Goal: Task Accomplishment & Management: Complete application form

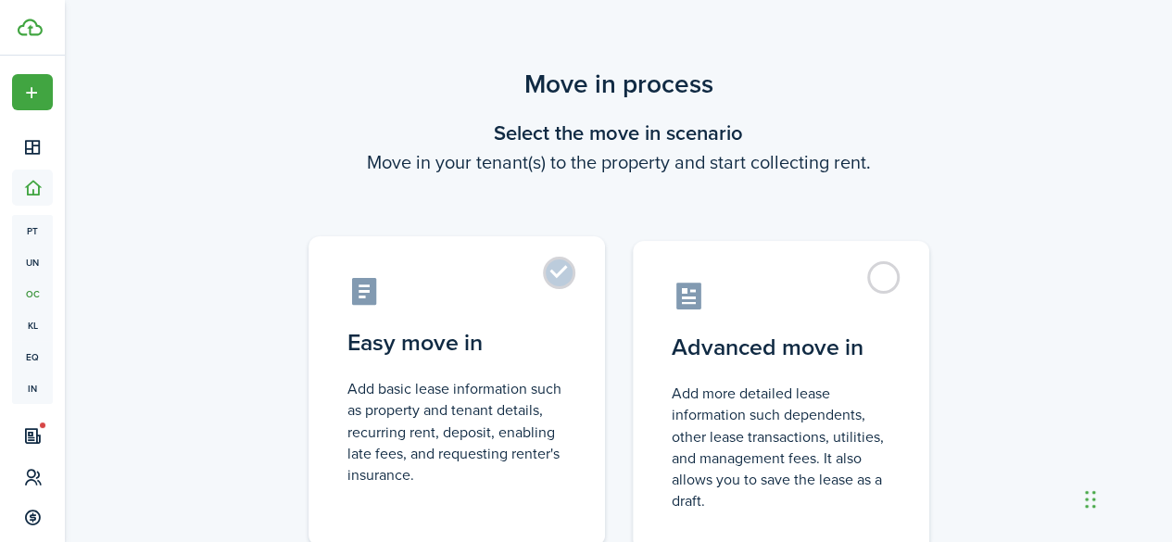
click at [583, 285] on label "Easy move in Add basic lease information such as property and tenant details, r…" at bounding box center [457, 391] width 297 height 310
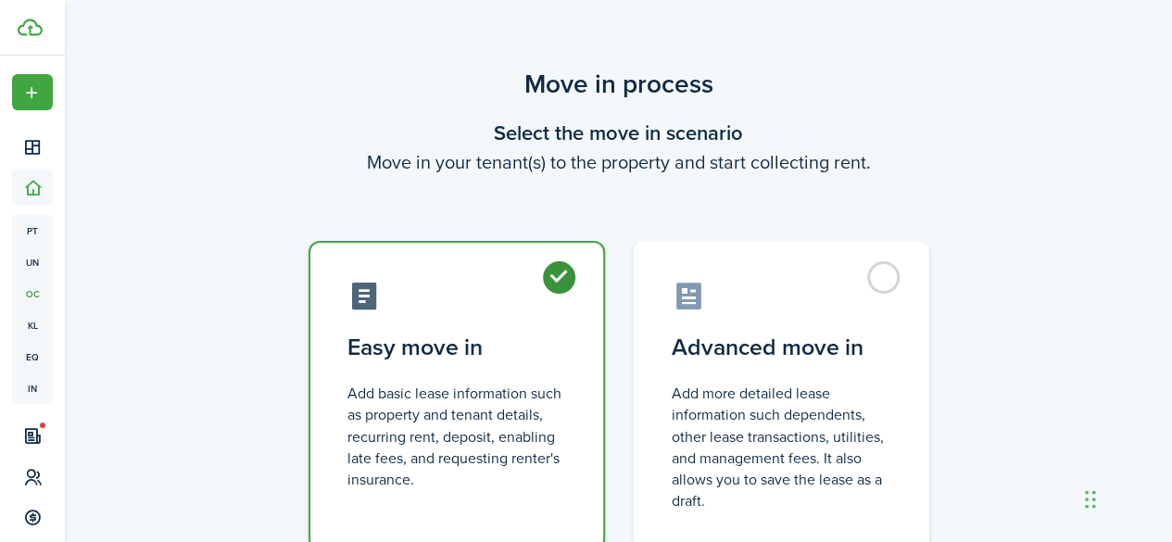
radio input "true"
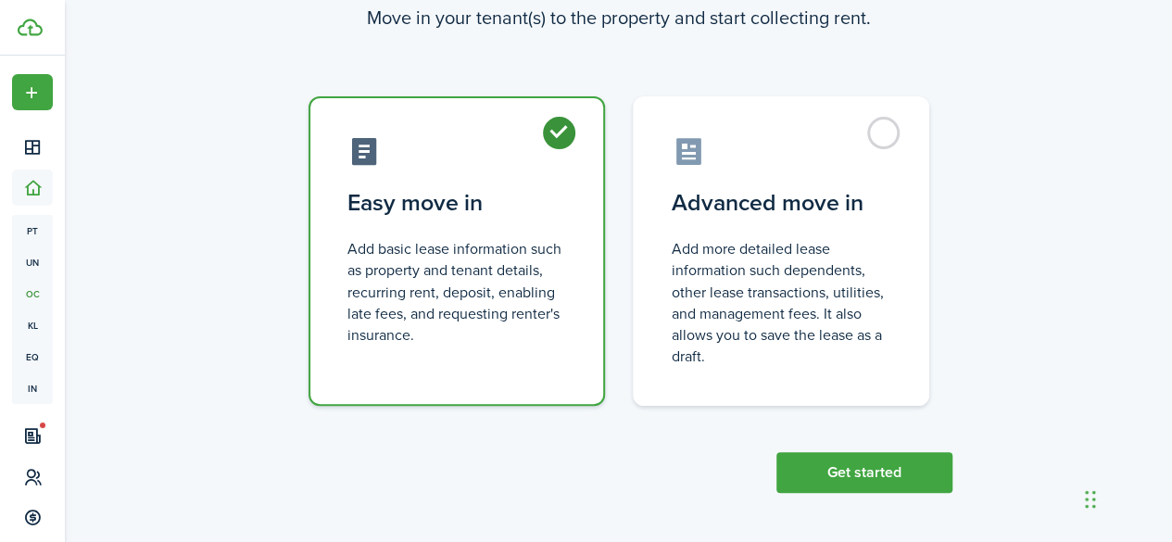
scroll to position [146, 0]
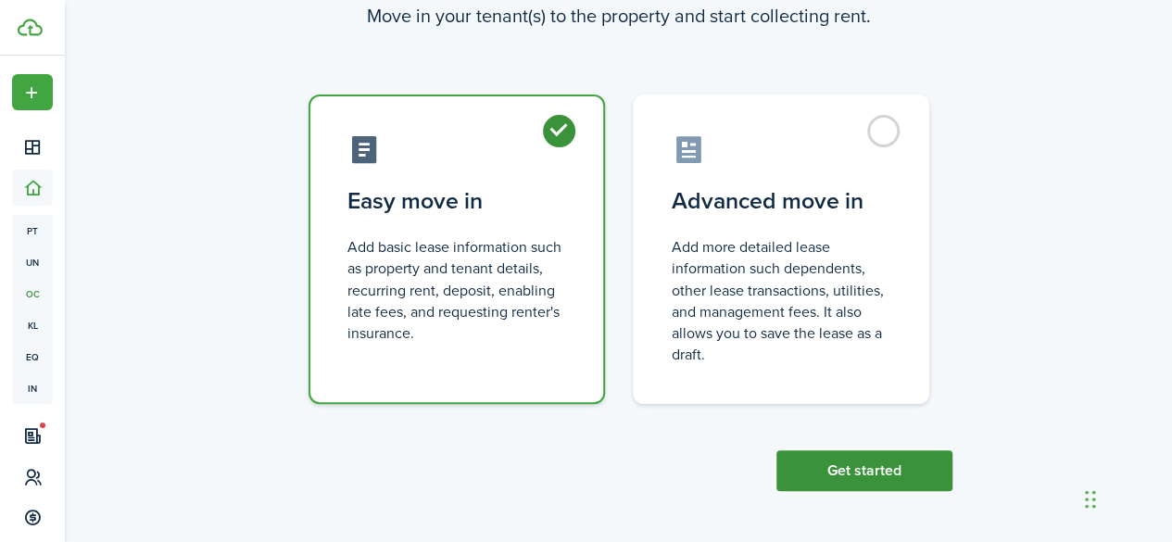
click at [895, 470] on button "Get started" at bounding box center [865, 470] width 176 height 41
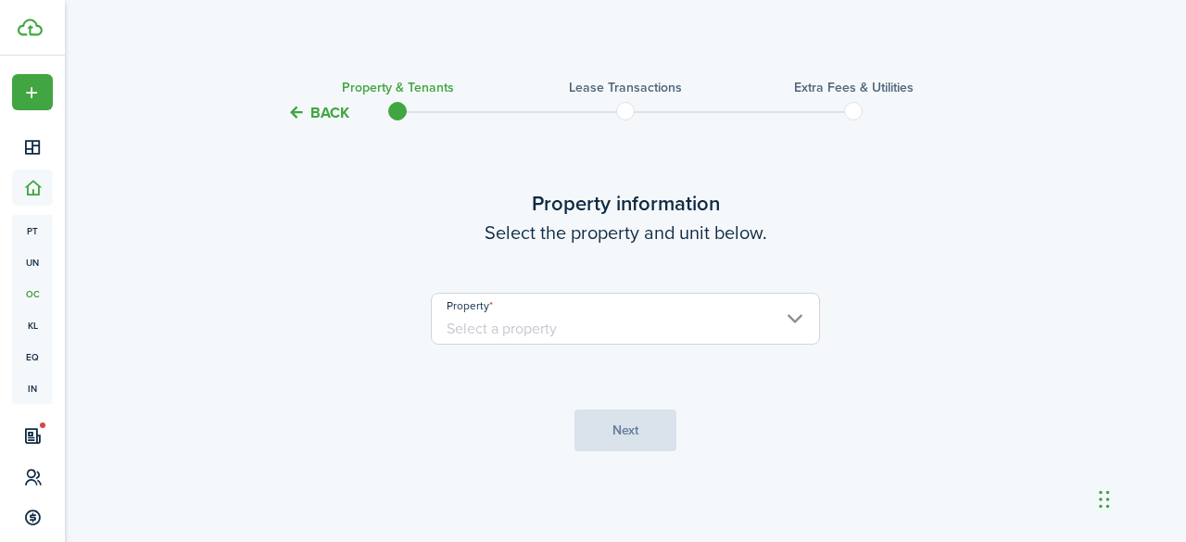
click at [587, 318] on input "Property" at bounding box center [625, 319] width 389 height 52
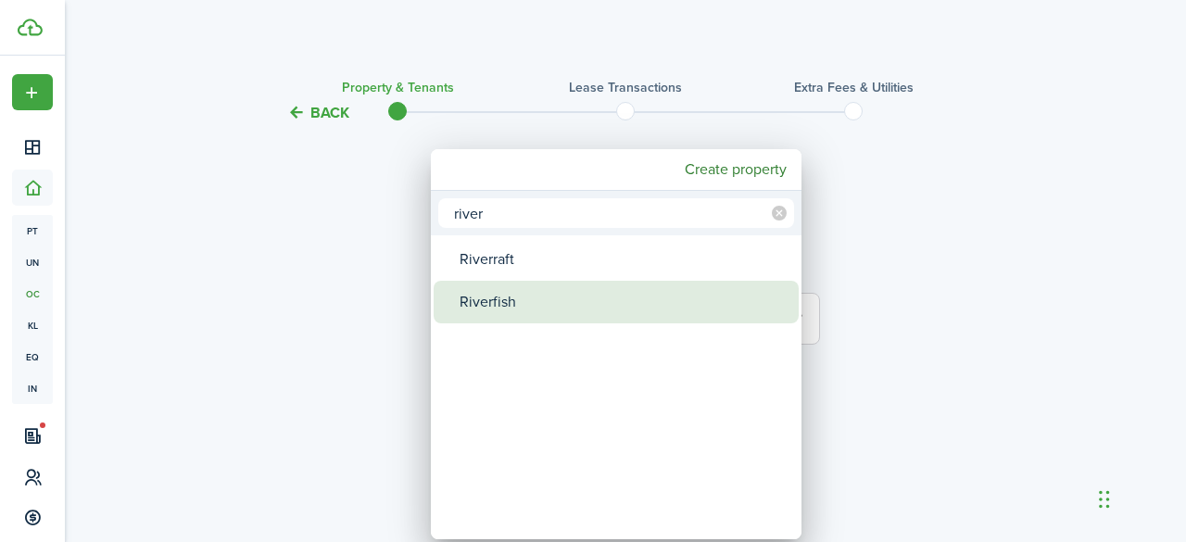
type input "river"
click at [526, 291] on div "Riverfish" at bounding box center [624, 302] width 328 height 43
type input "Riverfish"
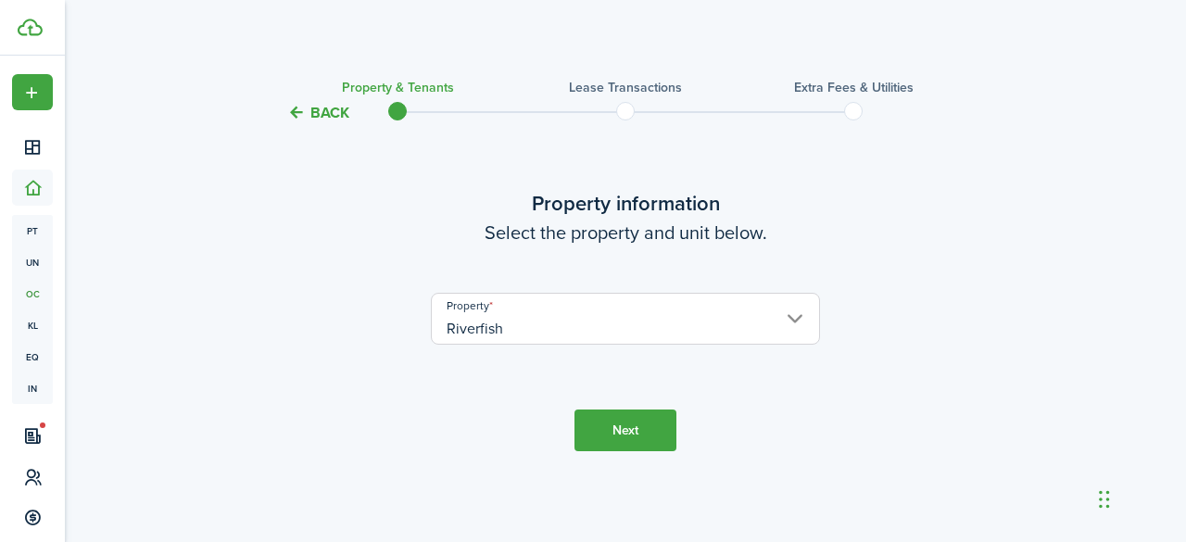
click at [623, 431] on button "Next" at bounding box center [626, 431] width 102 height 42
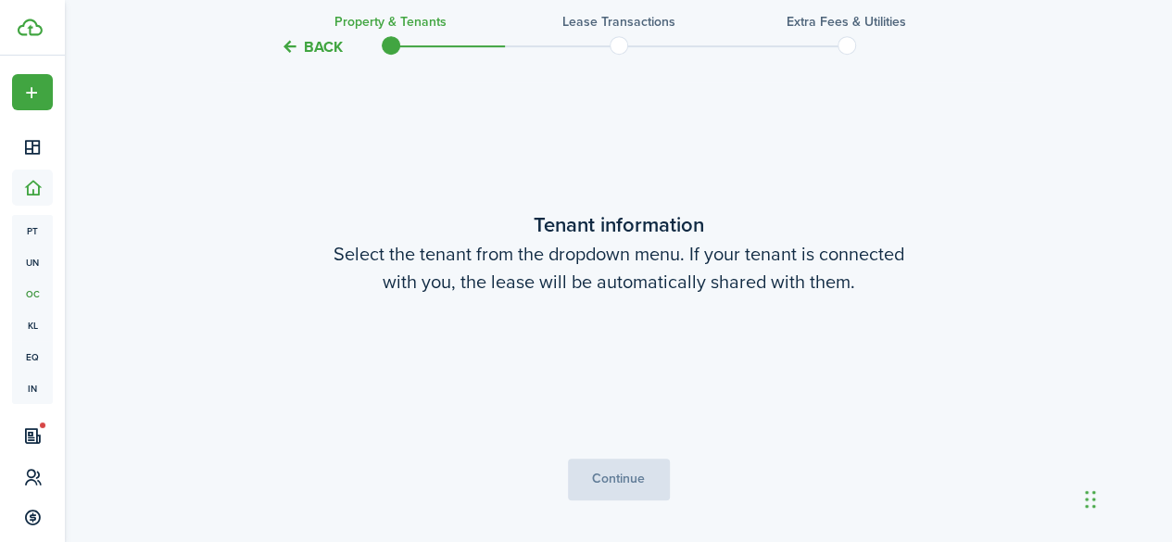
scroll to position [418, 0]
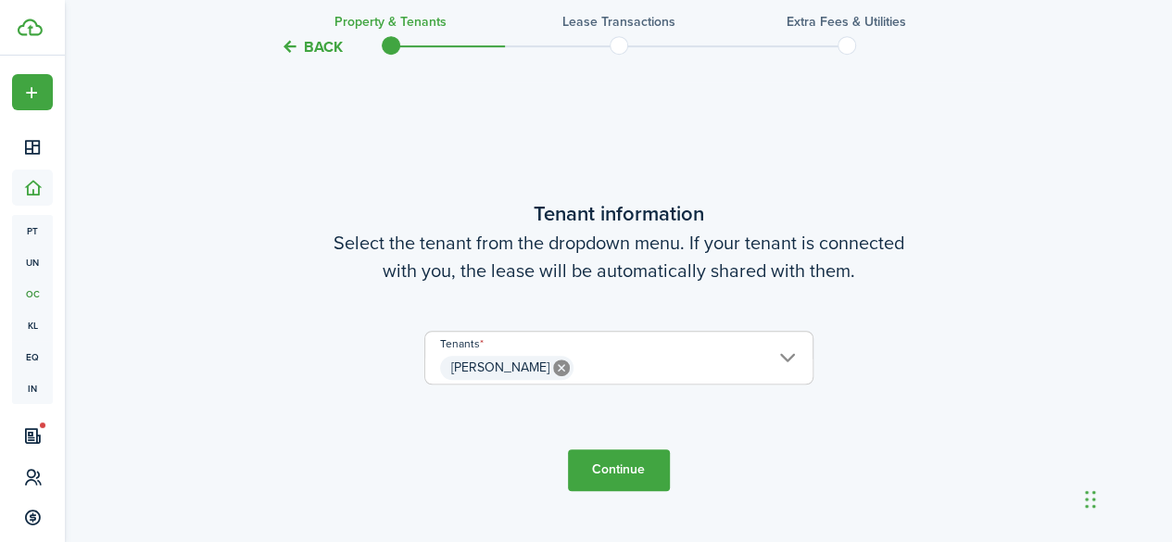
click at [624, 475] on button "Continue" at bounding box center [619, 471] width 102 height 42
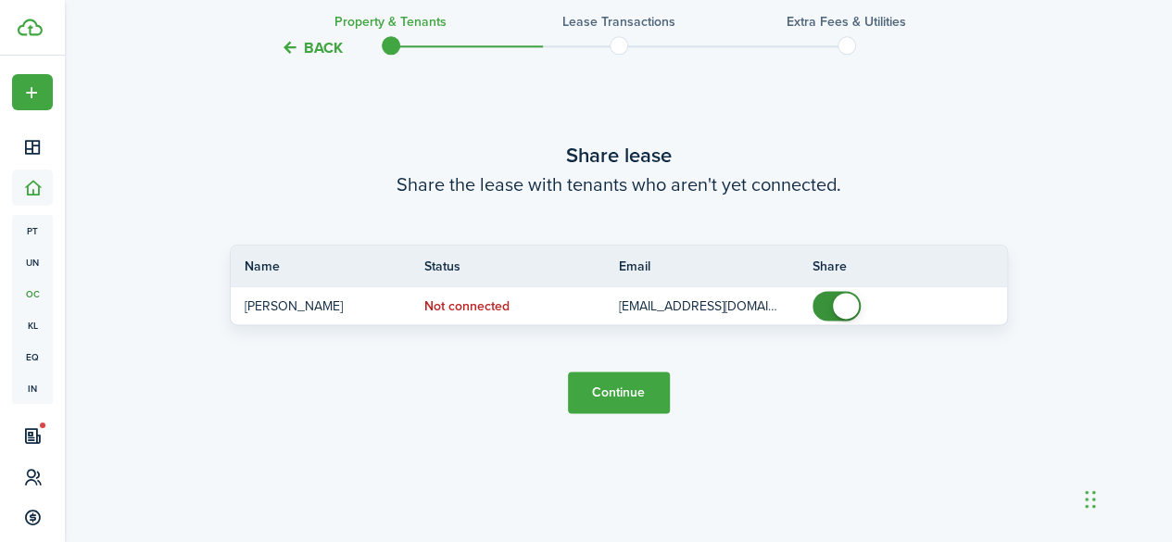
scroll to position [1053, 0]
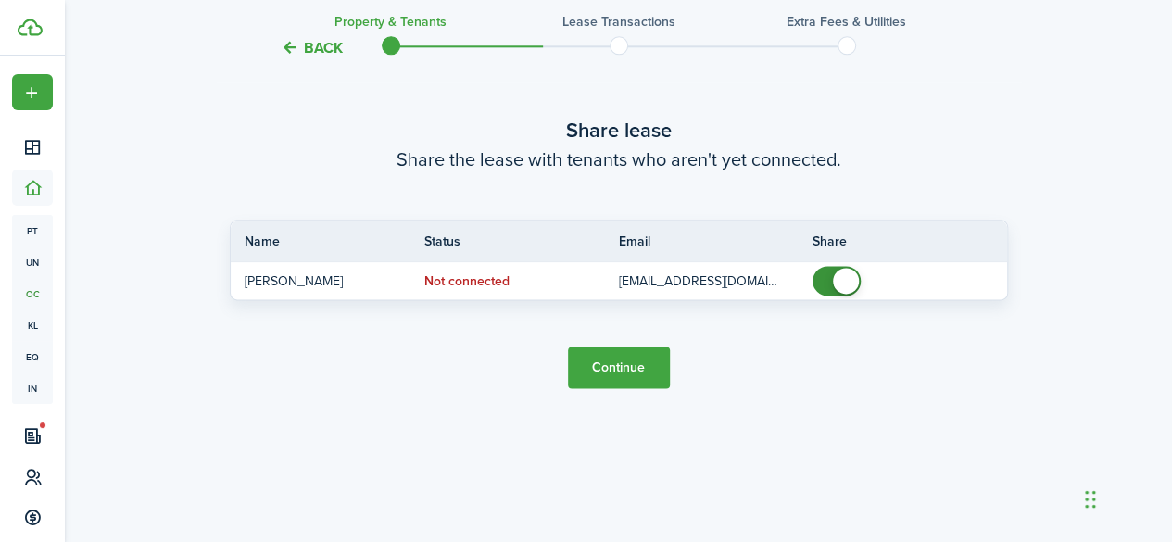
click at [616, 374] on button "Continue" at bounding box center [619, 368] width 102 height 42
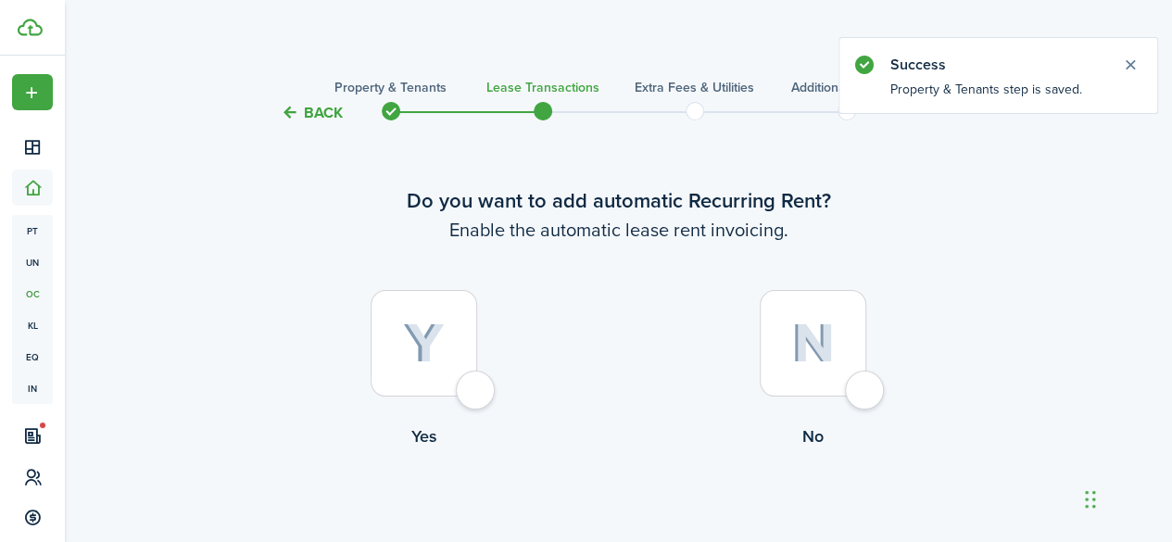
click at [439, 358] on img at bounding box center [424, 343] width 42 height 41
radio input "true"
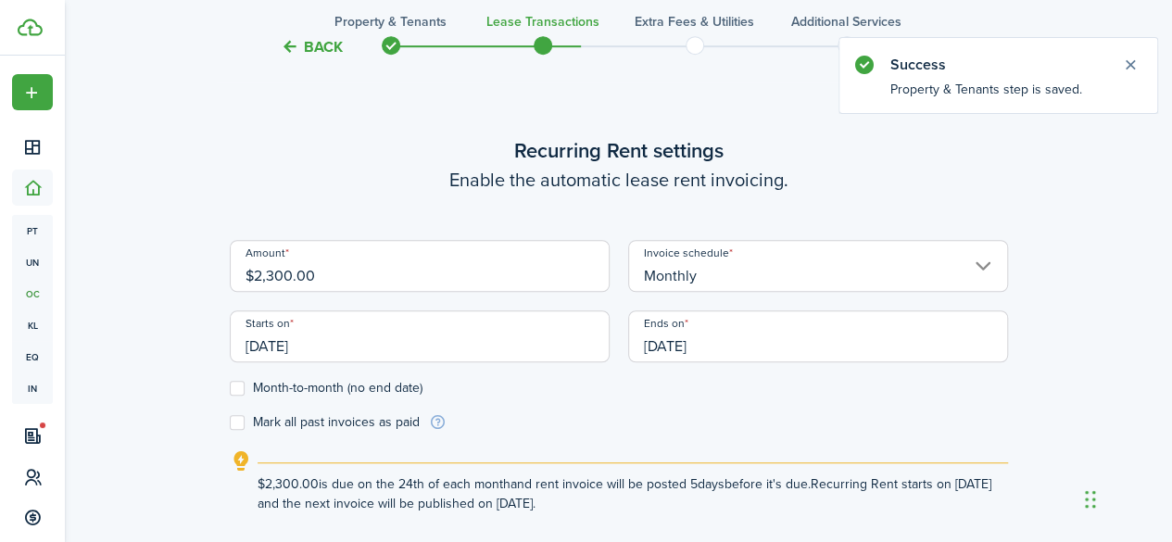
scroll to position [510, 0]
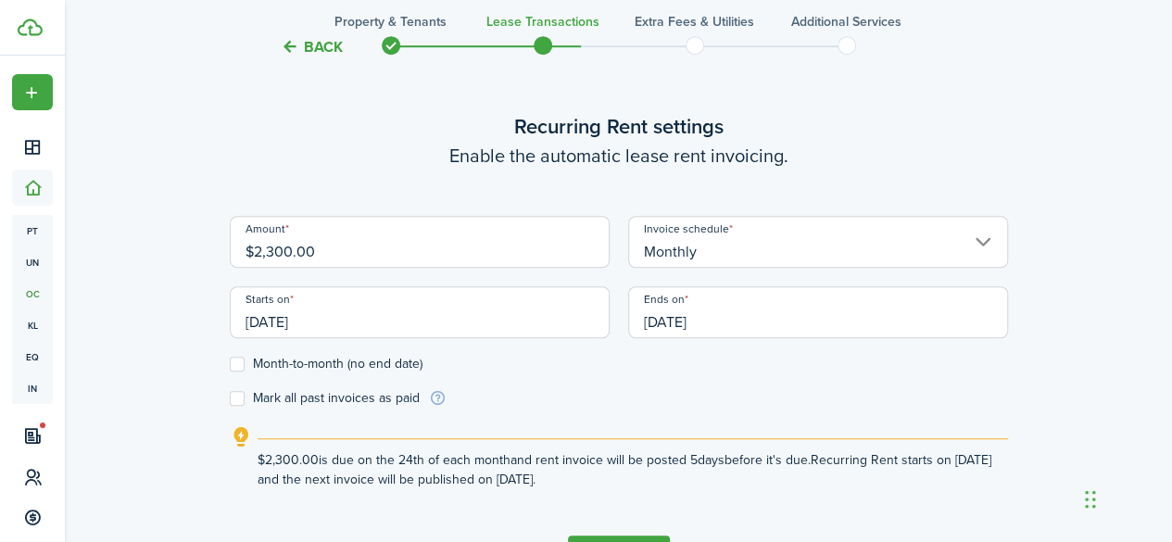
click at [280, 249] on input "$2,300.00" at bounding box center [420, 242] width 380 height 52
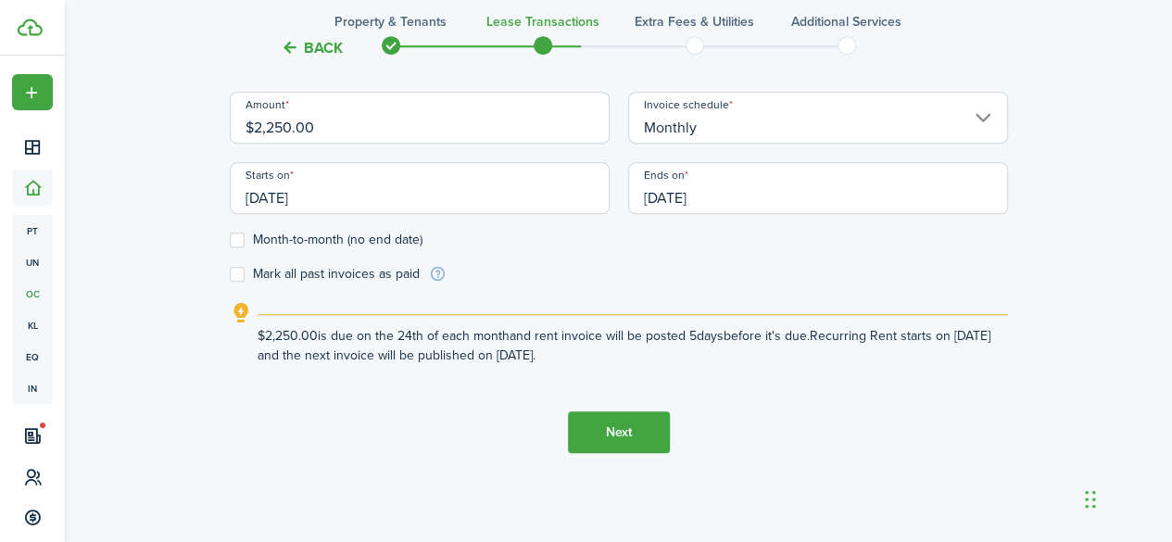
type input "$2,250.00"
click at [612, 428] on button "Next" at bounding box center [619, 433] width 102 height 42
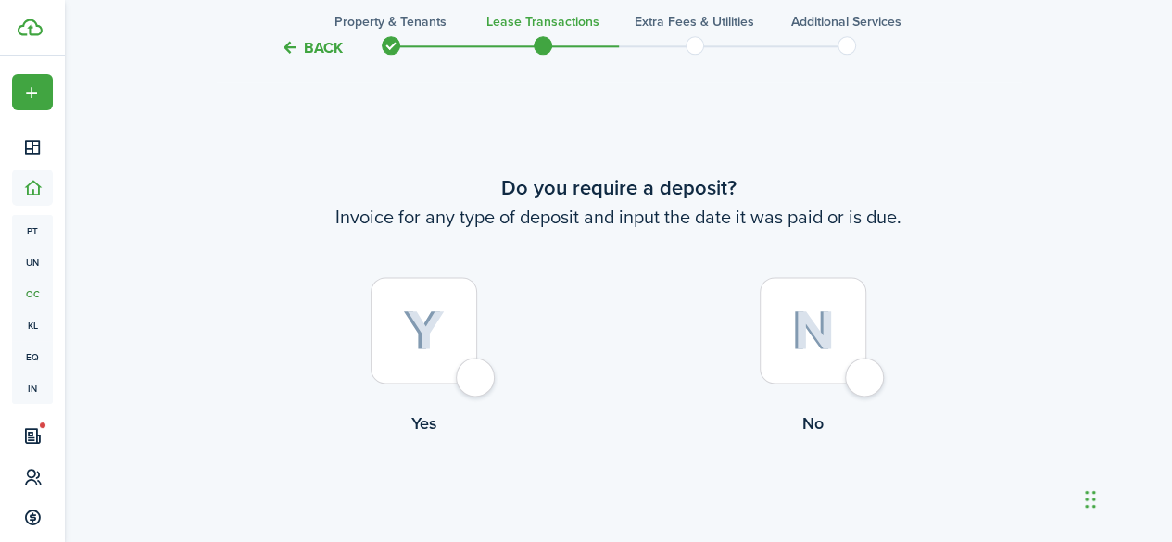
scroll to position [1052, 0]
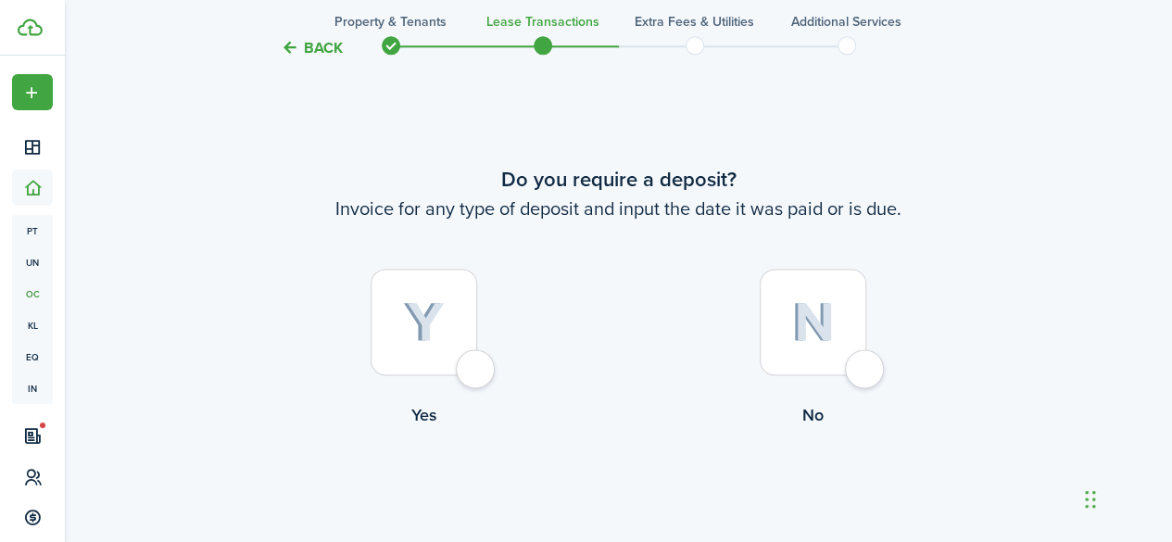
click at [433, 320] on img at bounding box center [424, 322] width 42 height 41
radio input "true"
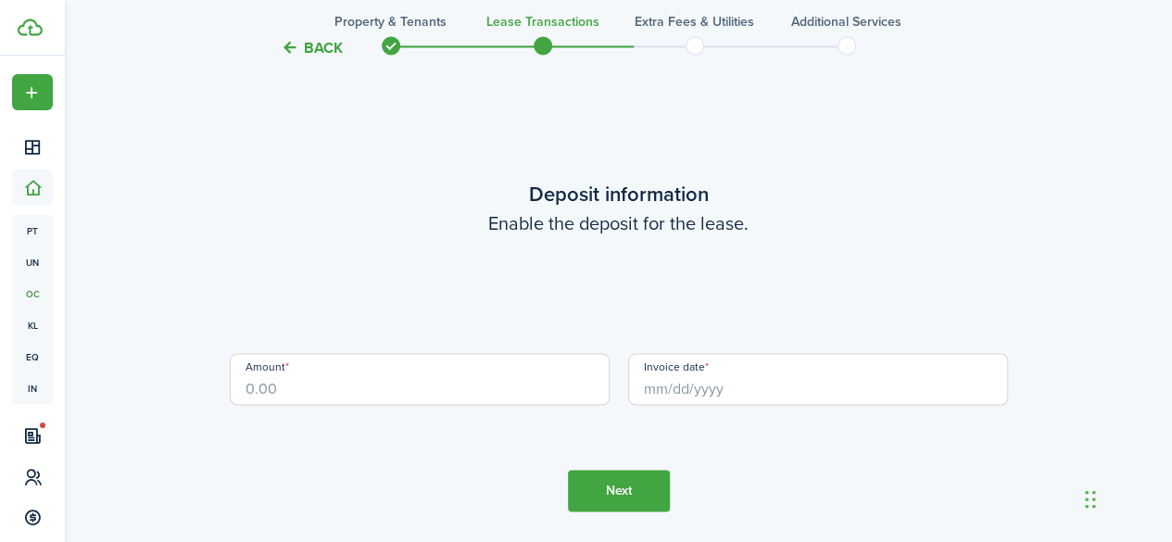
scroll to position [1594, 0]
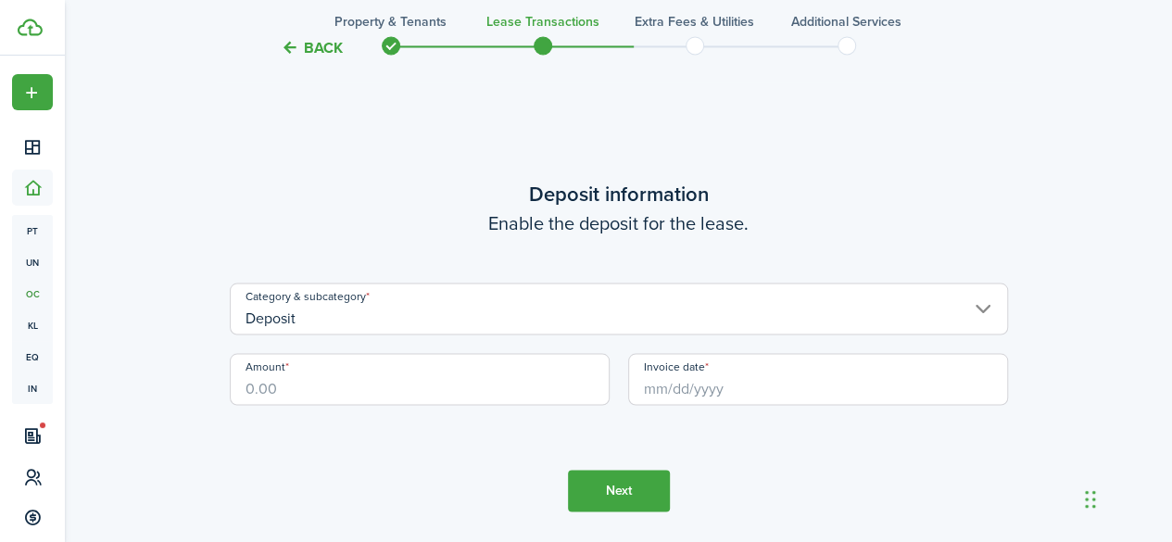
click at [423, 378] on input "Amount" at bounding box center [420, 379] width 380 height 52
type input "$2,250.00"
click at [492, 446] on tc-wizard-step "Deposit information Enable the deposit for the lease. Category & subcategory De…" at bounding box center [619, 344] width 779 height 542
click at [632, 487] on button "Next" at bounding box center [619, 491] width 102 height 42
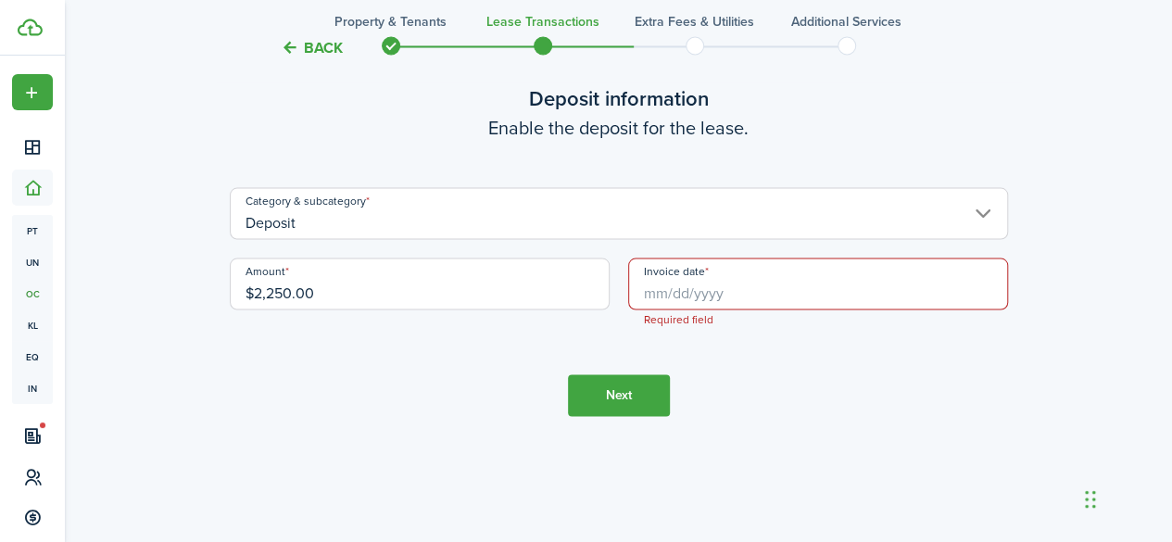
scroll to position [1702, 0]
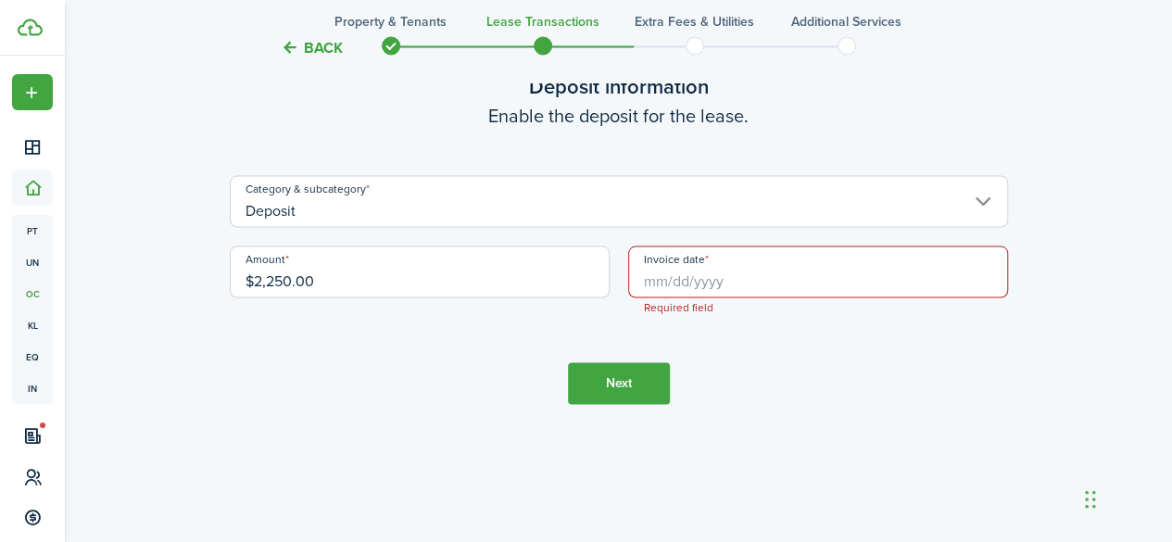
click at [664, 277] on input "Invoice date" at bounding box center [818, 272] width 380 height 52
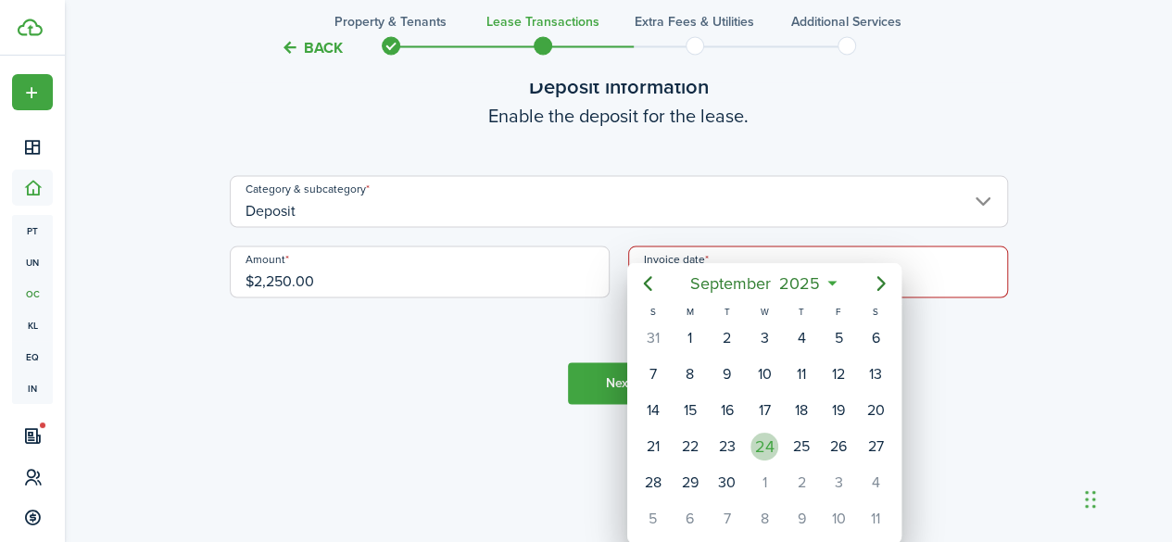
click at [764, 443] on div "24" at bounding box center [765, 447] width 28 height 28
type input "[DATE]"
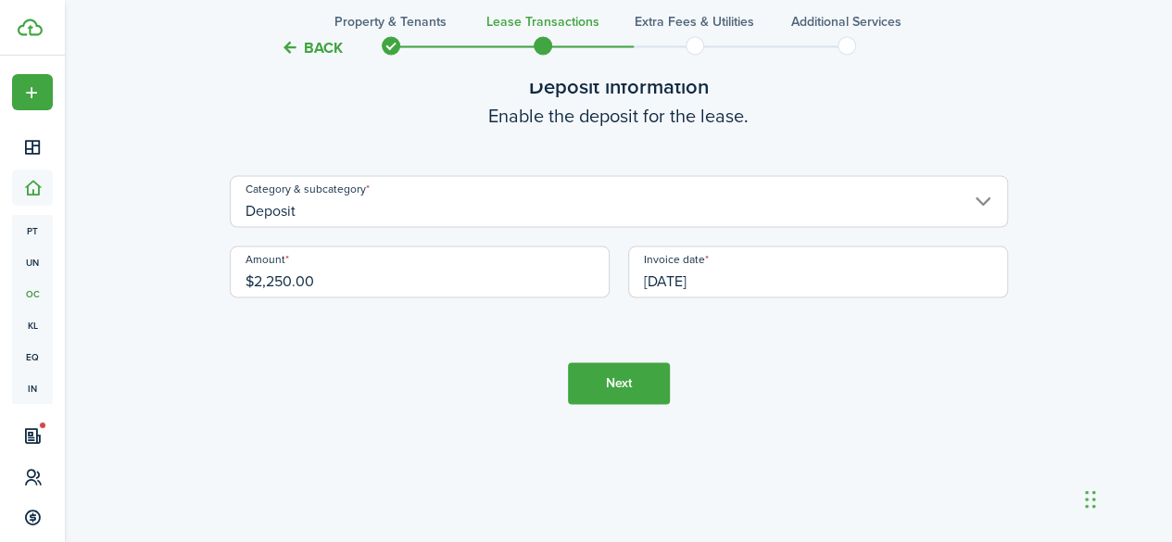
click at [619, 385] on button "Next" at bounding box center [619, 383] width 102 height 42
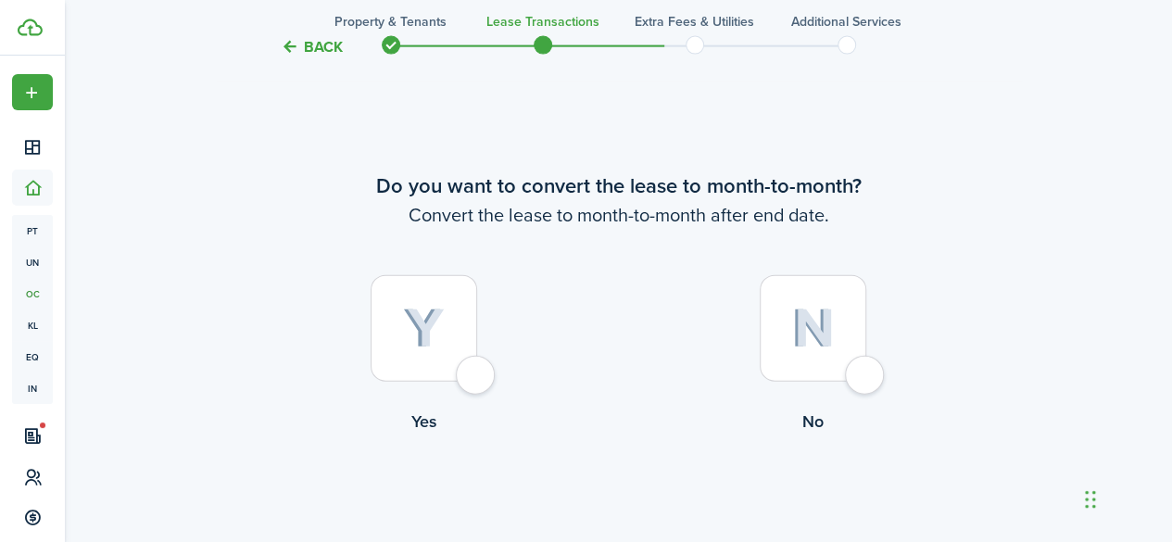
scroll to position [2137, 0]
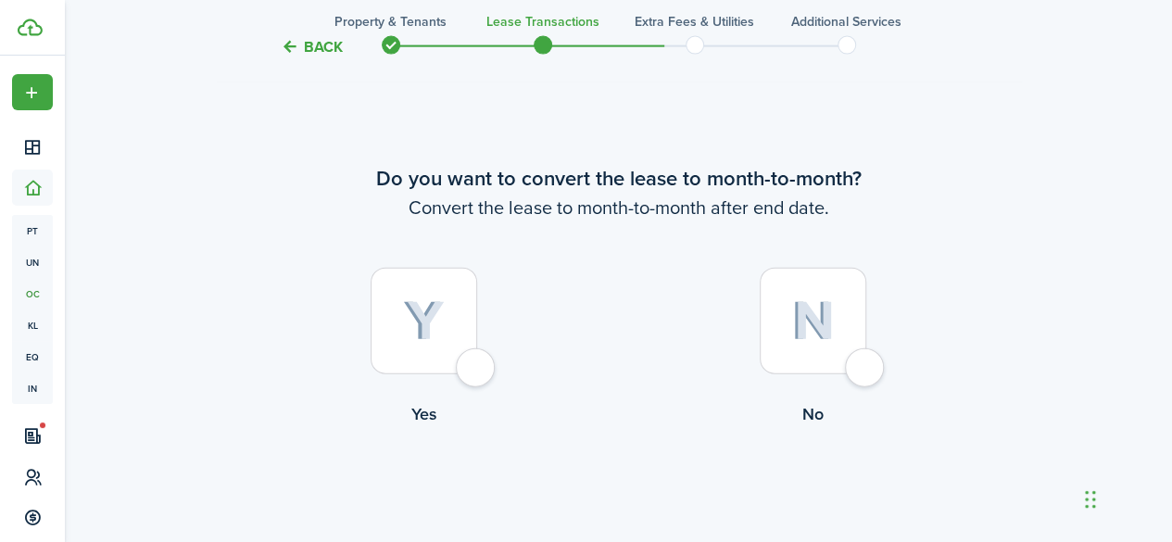
click at [801, 308] on img at bounding box center [814, 321] width 44 height 40
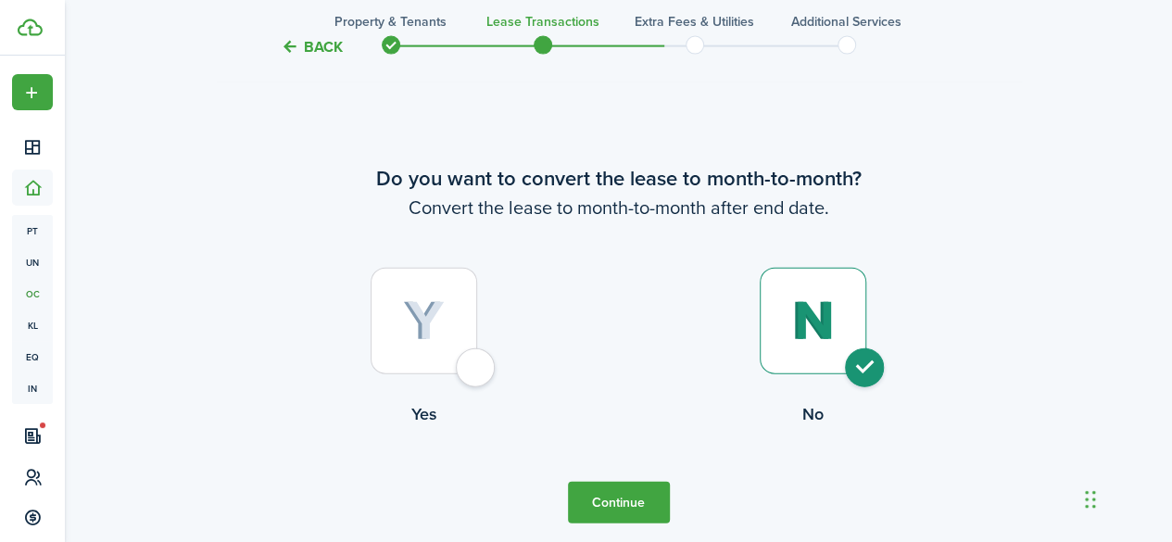
radio input "true"
click at [612, 498] on button "Continue" at bounding box center [619, 503] width 102 height 42
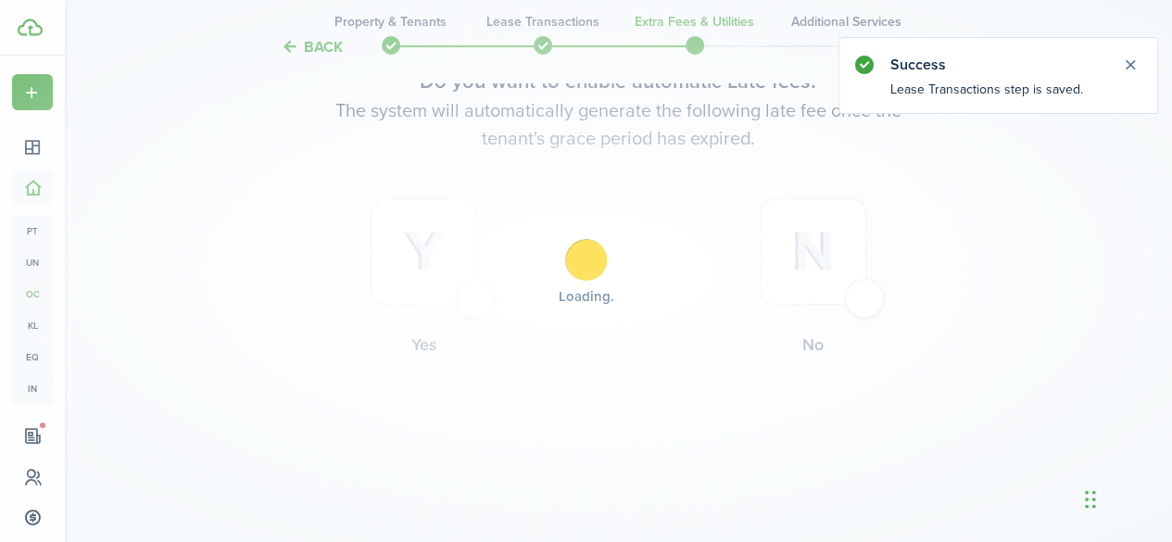
scroll to position [0, 0]
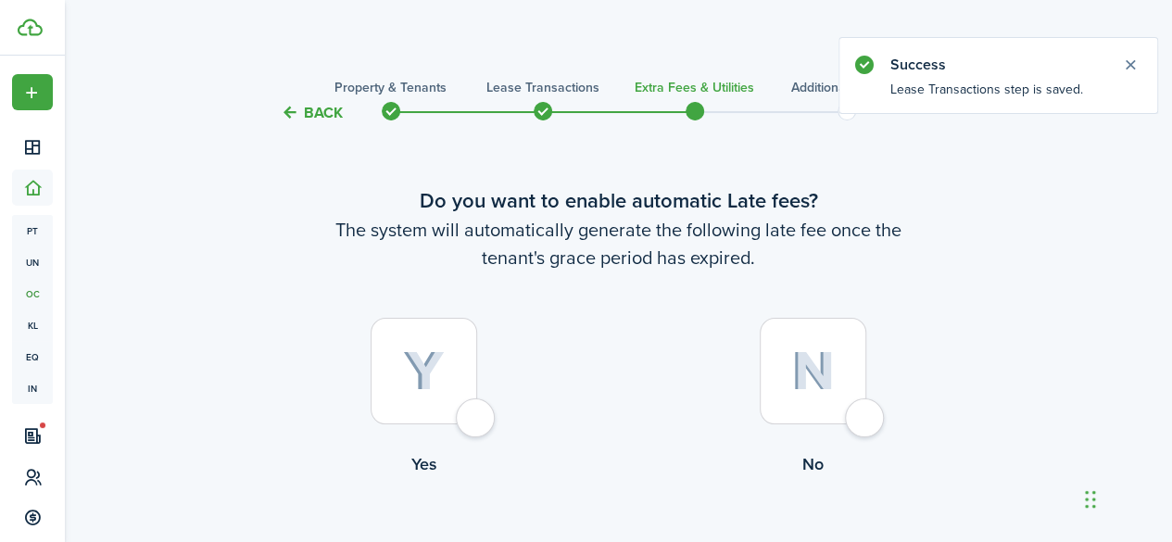
click at [437, 347] on div at bounding box center [424, 371] width 107 height 107
radio input "true"
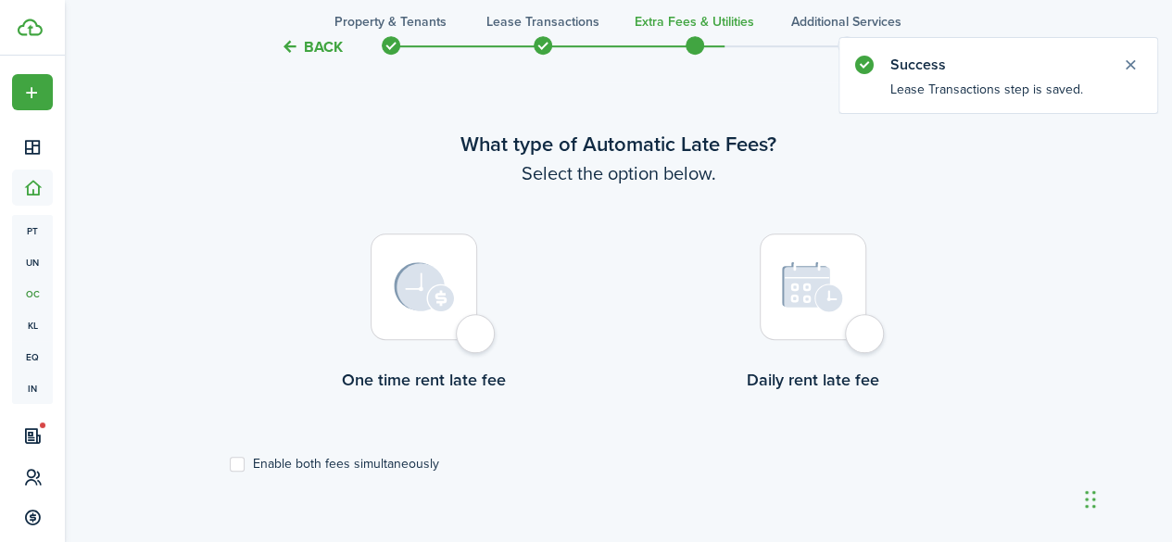
click at [439, 301] on img at bounding box center [424, 287] width 61 height 50
radio input "true"
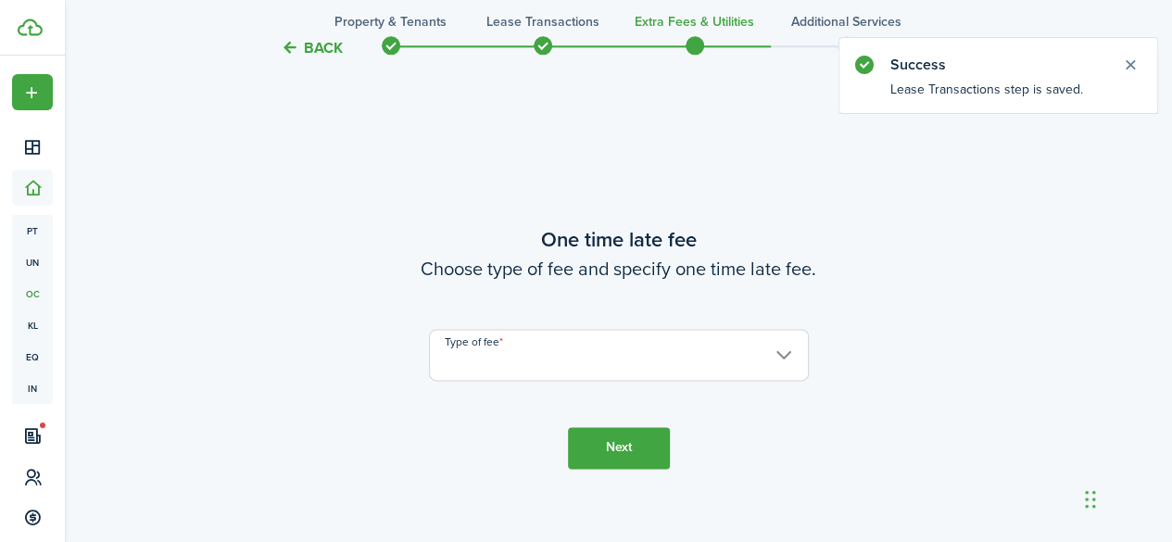
scroll to position [1080, 0]
click at [536, 358] on input "Type of fee" at bounding box center [619, 353] width 380 height 52
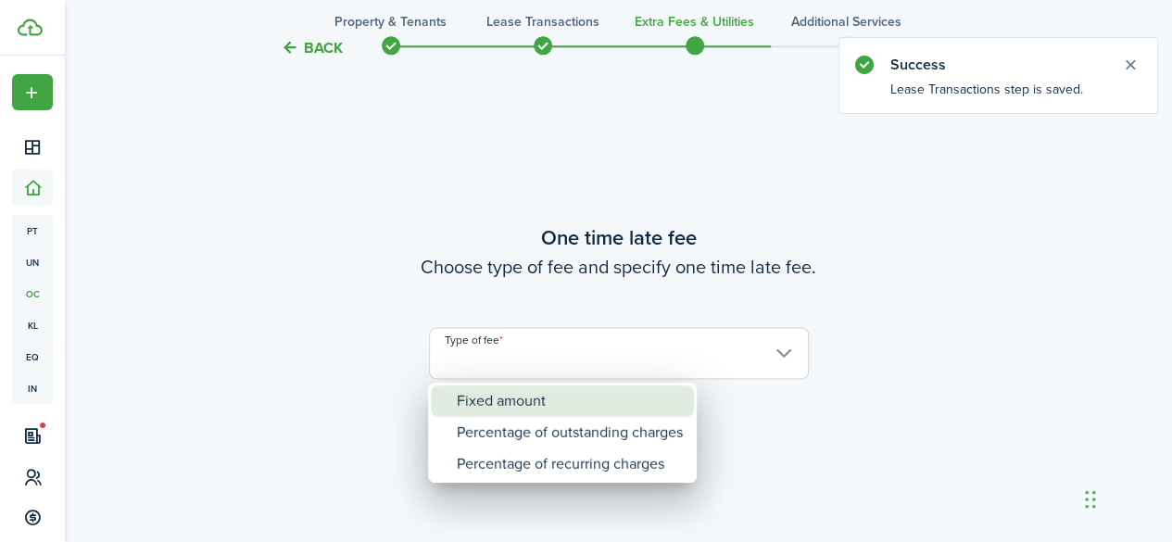
click at [525, 399] on div "Fixed amount" at bounding box center [570, 402] width 226 height 32
type input "Fixed amount"
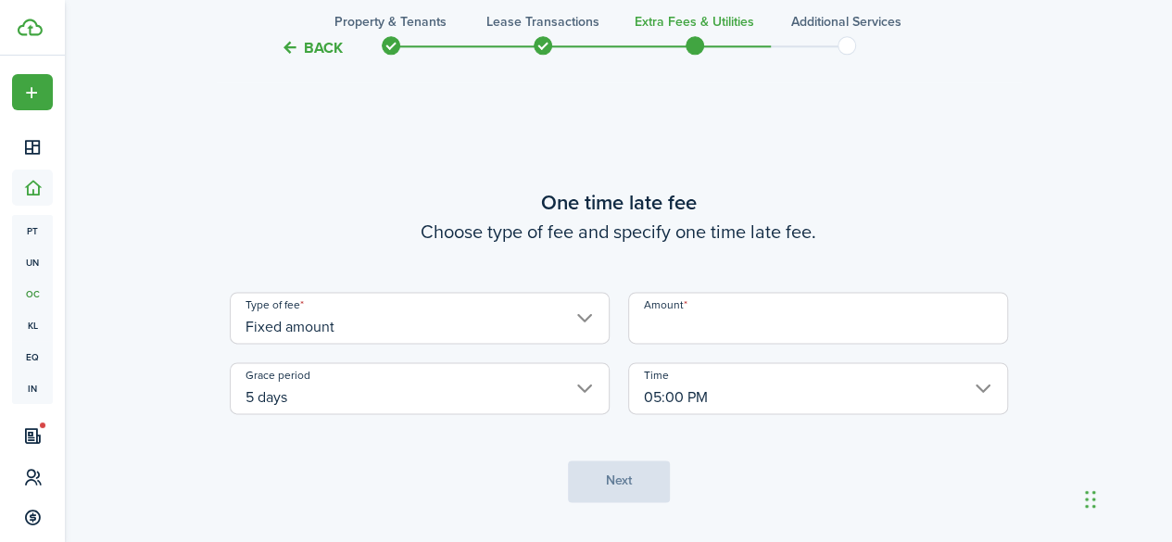
click at [712, 335] on input "Amount" at bounding box center [818, 318] width 380 height 52
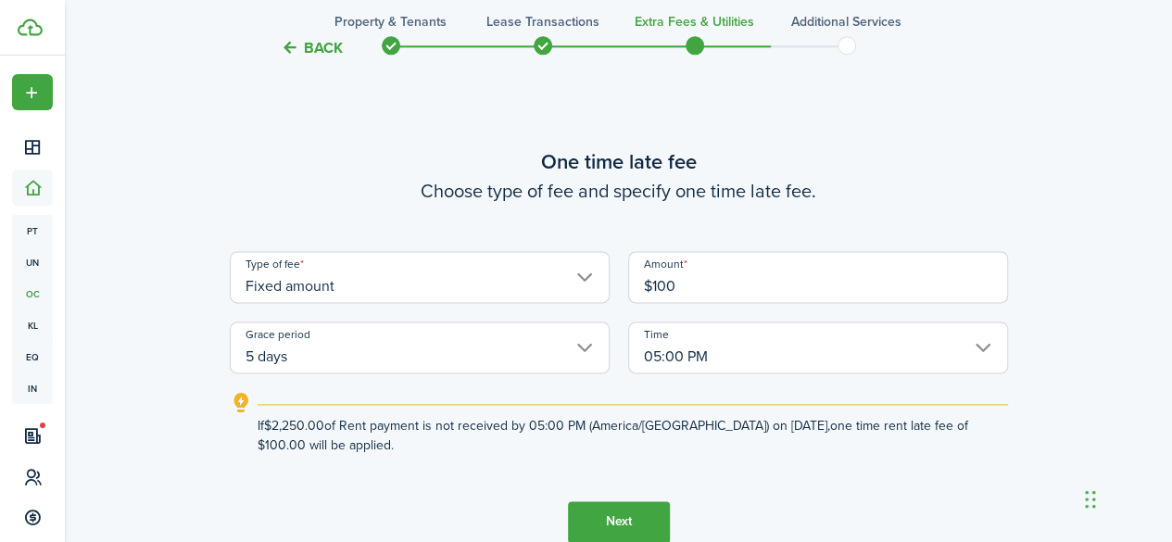
type input "$100.00"
click at [611, 515] on button "Next" at bounding box center [619, 522] width 102 height 42
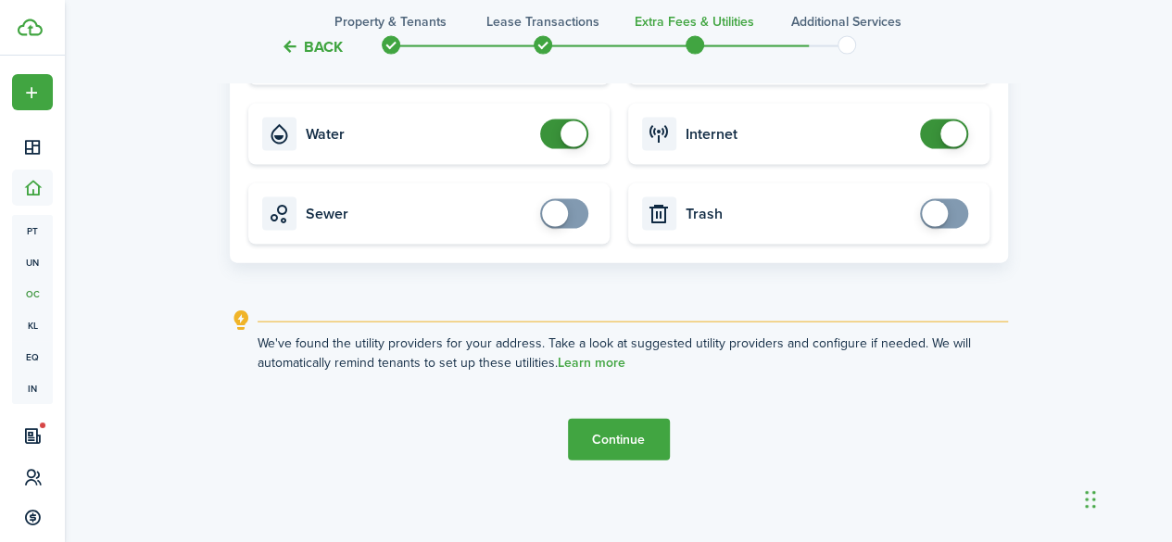
scroll to position [1949, 0]
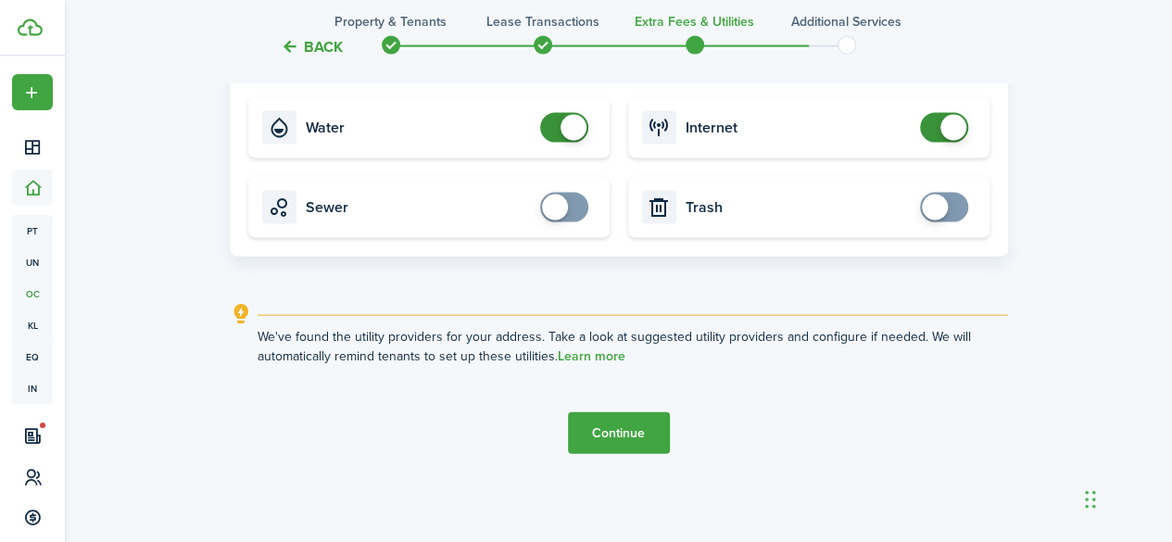
click at [654, 424] on button "Continue" at bounding box center [619, 433] width 102 height 42
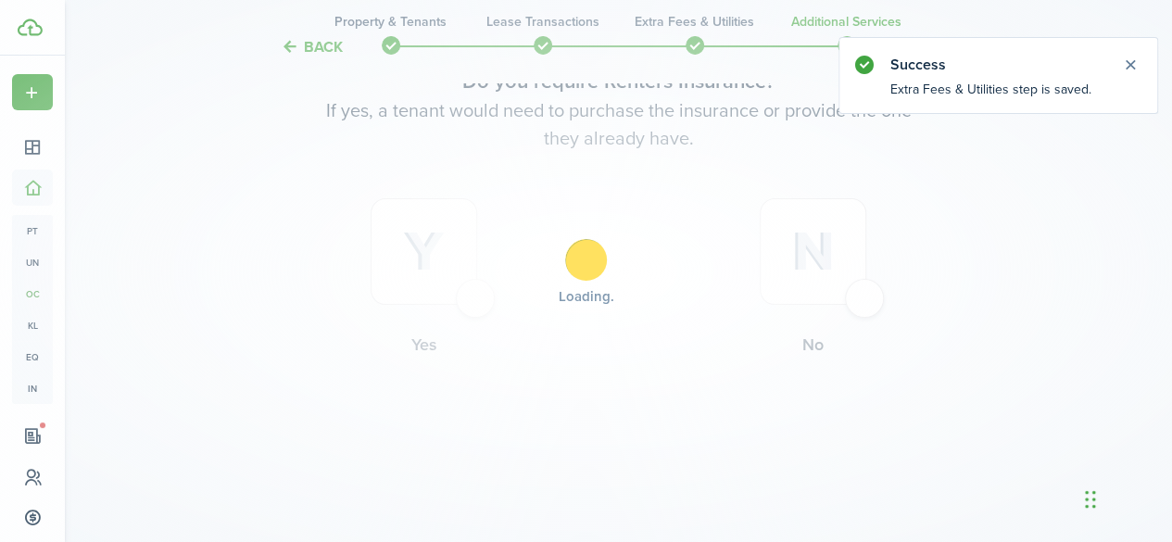
scroll to position [0, 0]
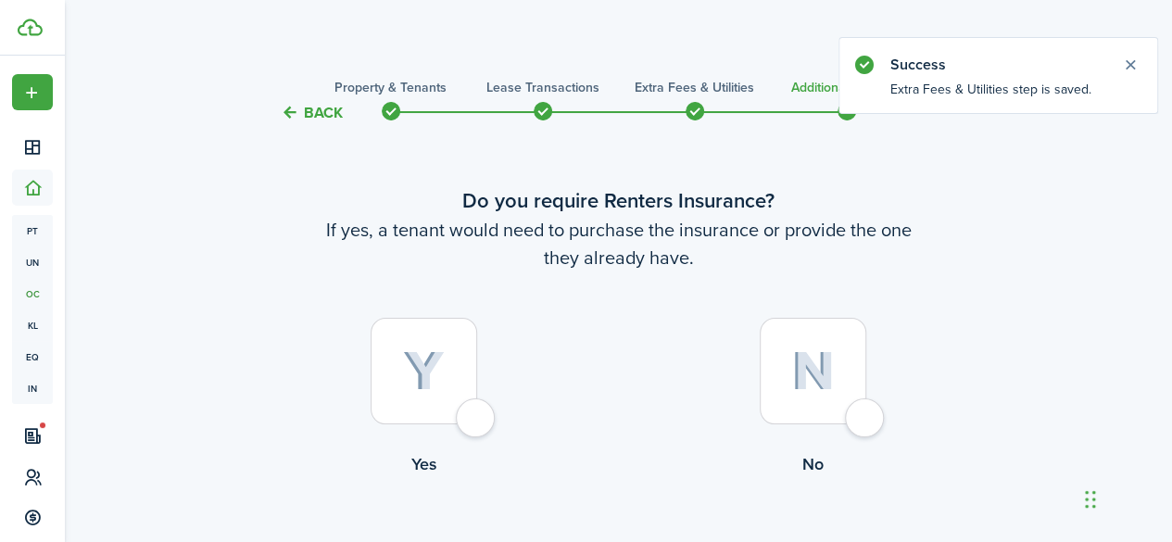
click at [825, 368] on img at bounding box center [814, 371] width 44 height 40
radio input "true"
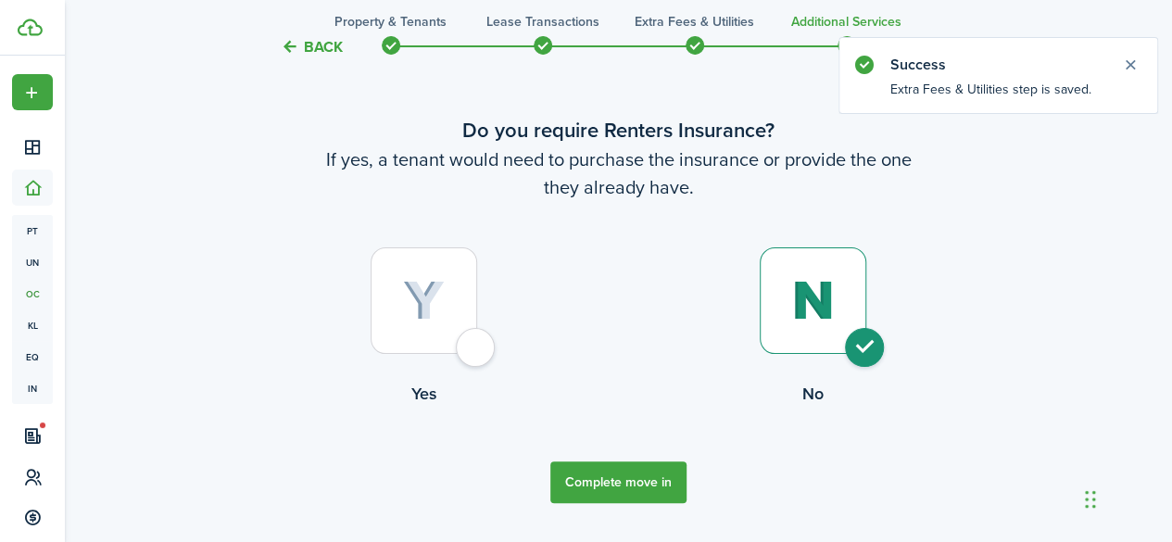
scroll to position [93, 0]
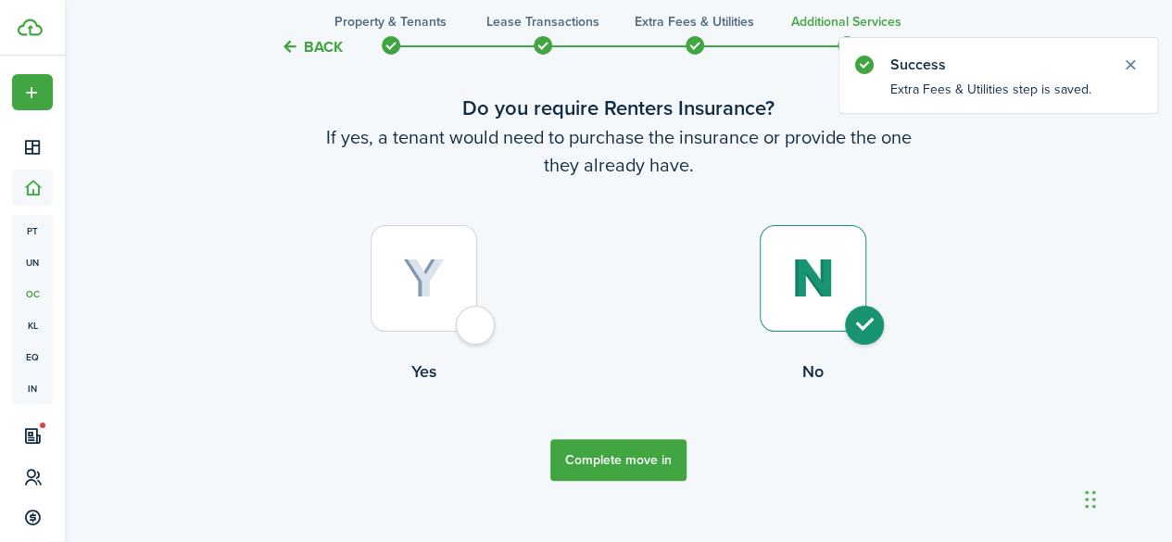
click at [627, 461] on button "Complete move in" at bounding box center [619, 460] width 136 height 42
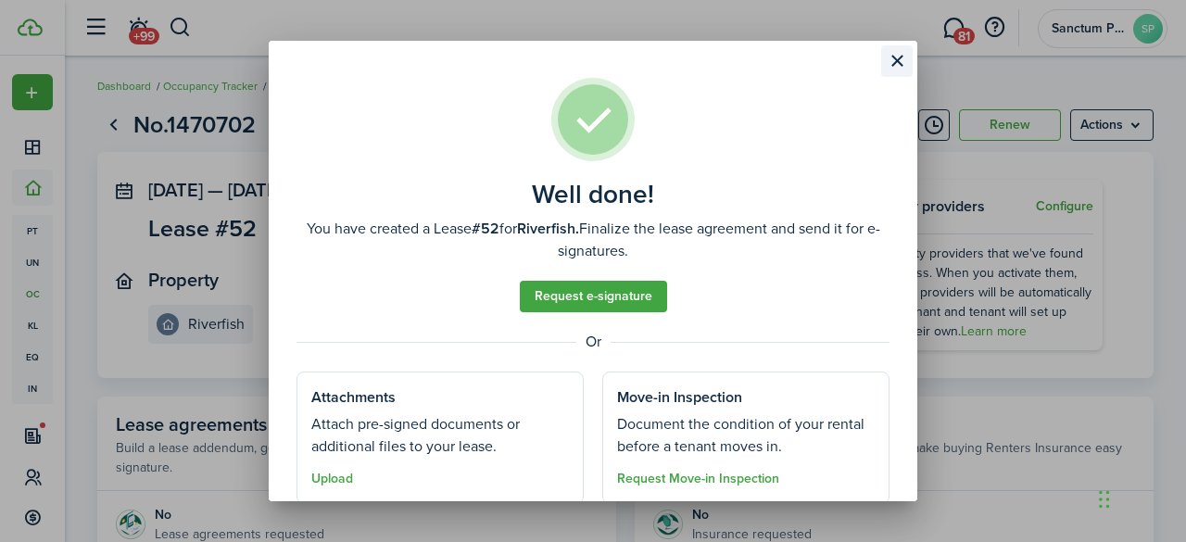
click at [897, 53] on button "Close modal" at bounding box center [897, 61] width 32 height 32
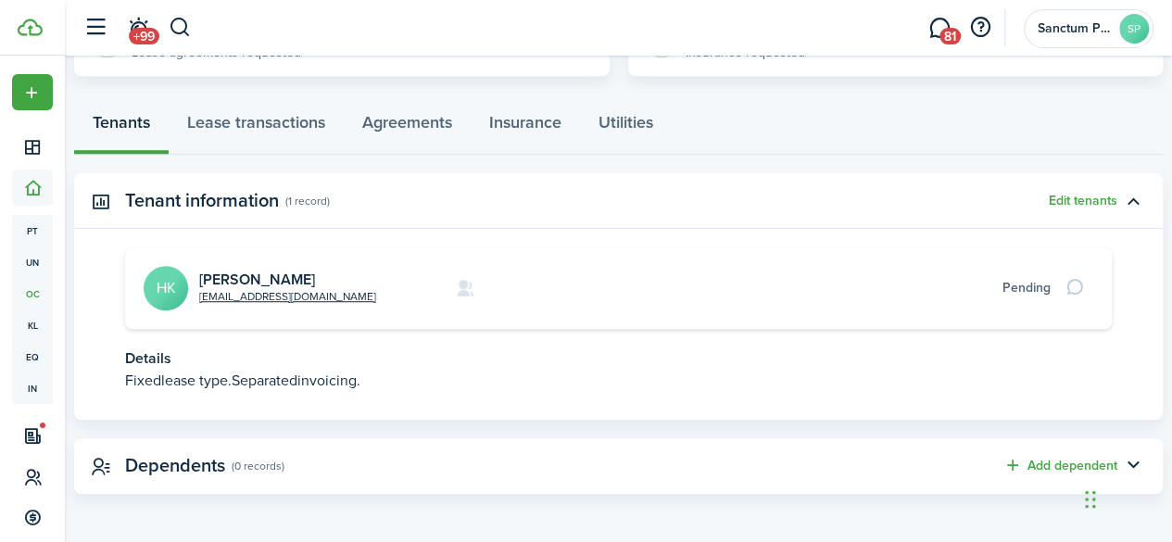
scroll to position [484, 0]
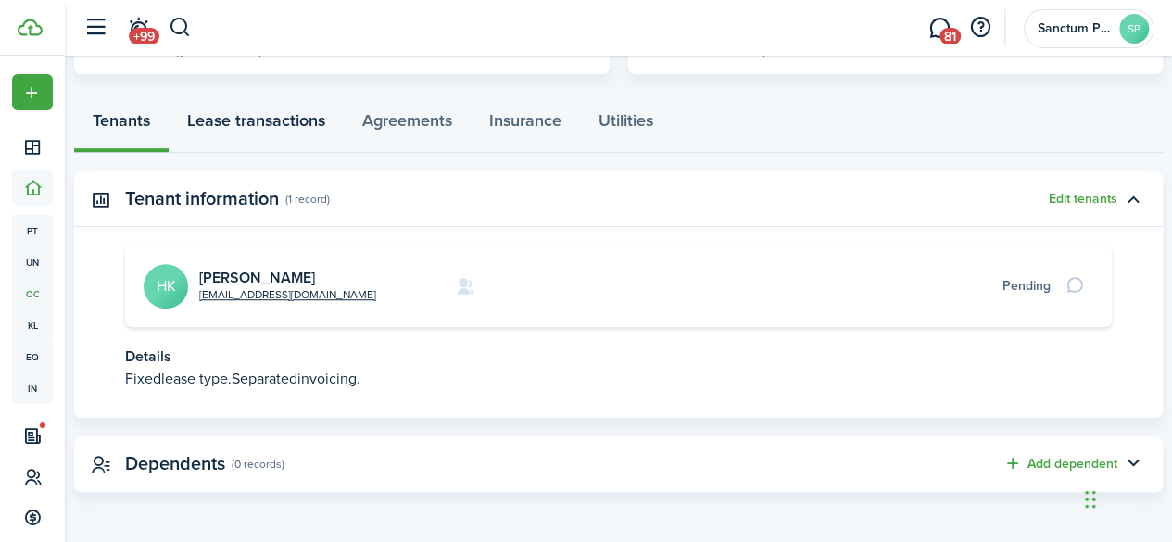
drag, startPoint x: 258, startPoint y: 115, endPoint x: 282, endPoint y: 152, distance: 44.2
click at [258, 115] on link "Lease transactions" at bounding box center [256, 125] width 175 height 56
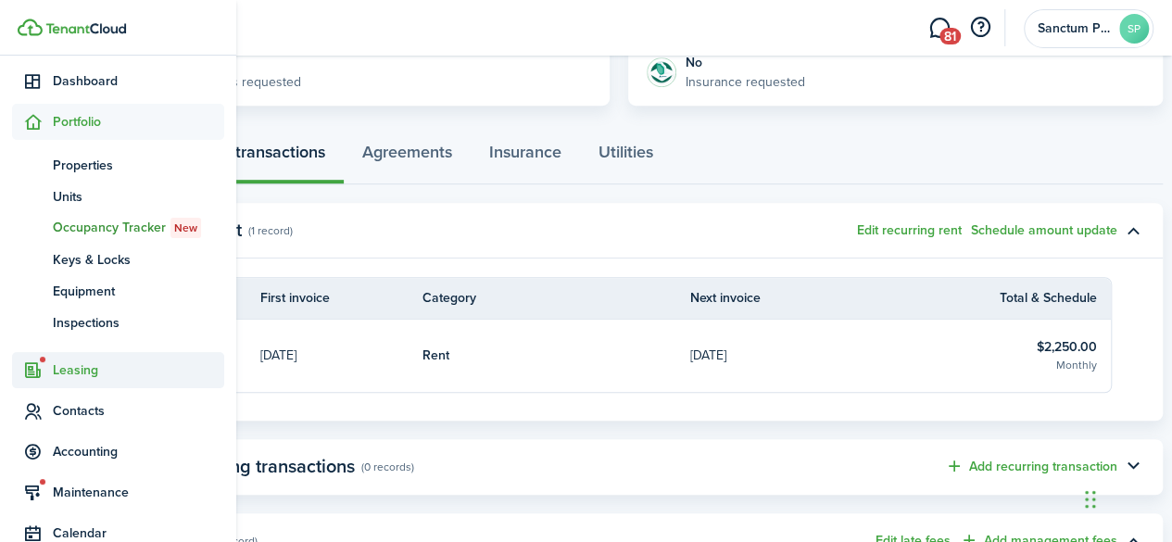
scroll to position [93, 0]
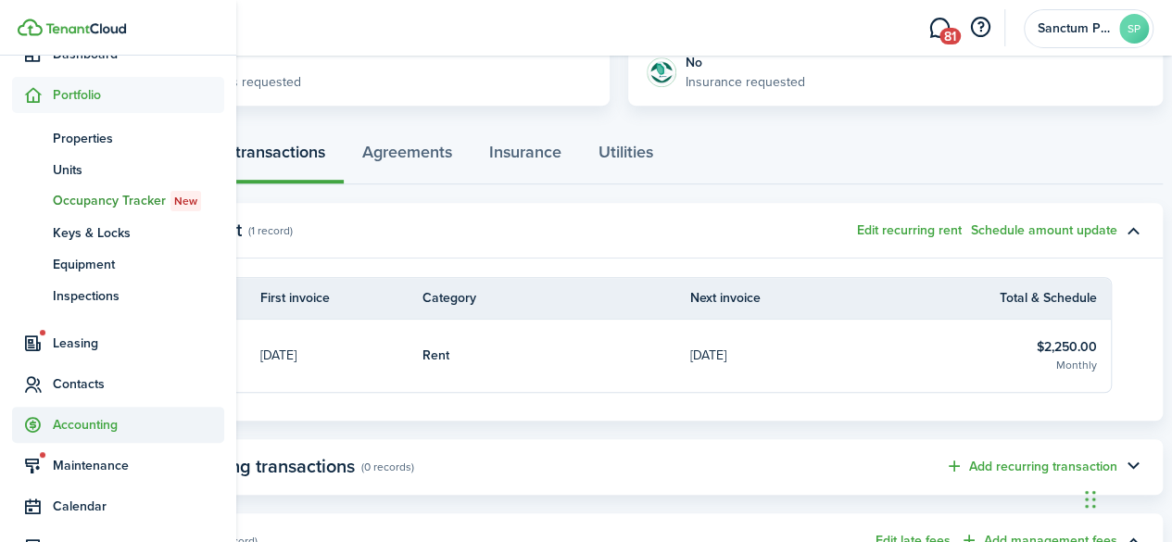
click at [93, 416] on span "Accounting" at bounding box center [138, 424] width 171 height 19
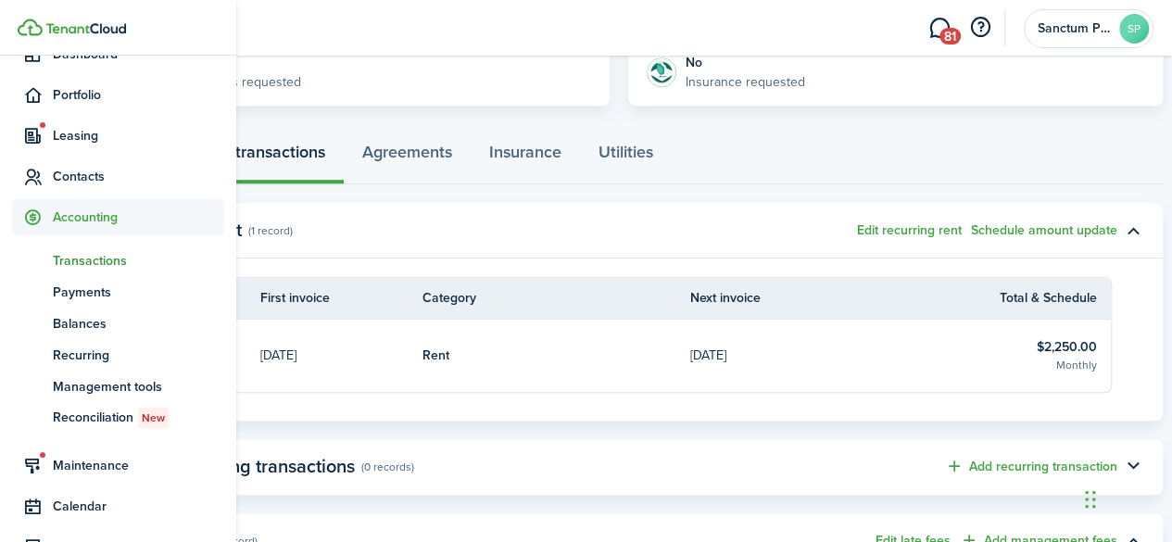
click at [86, 263] on span "Transactions" at bounding box center [138, 260] width 171 height 19
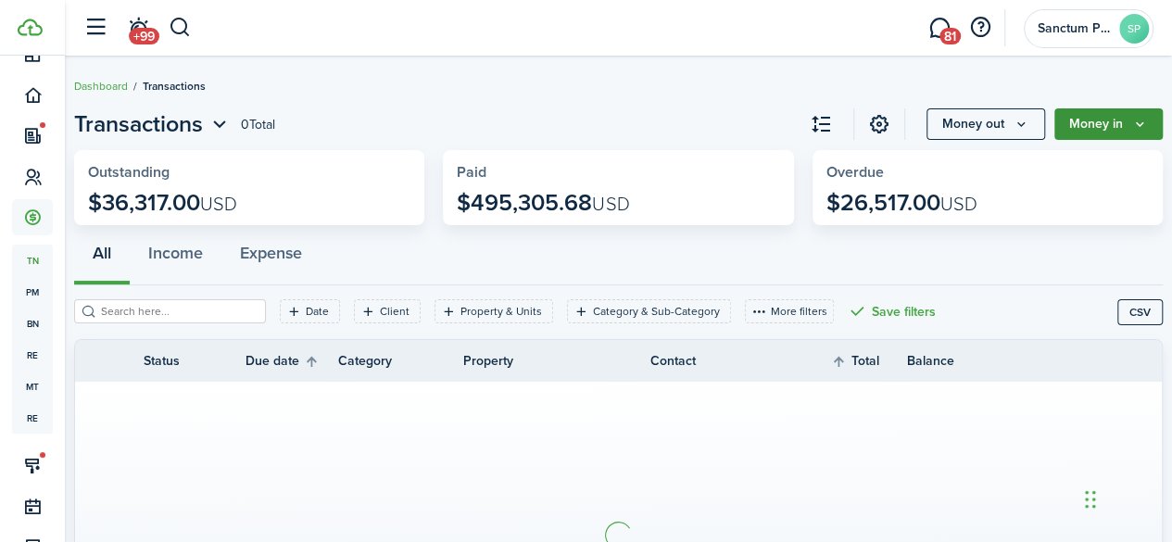
click at [1086, 123] on button "Money in" at bounding box center [1109, 124] width 108 height 32
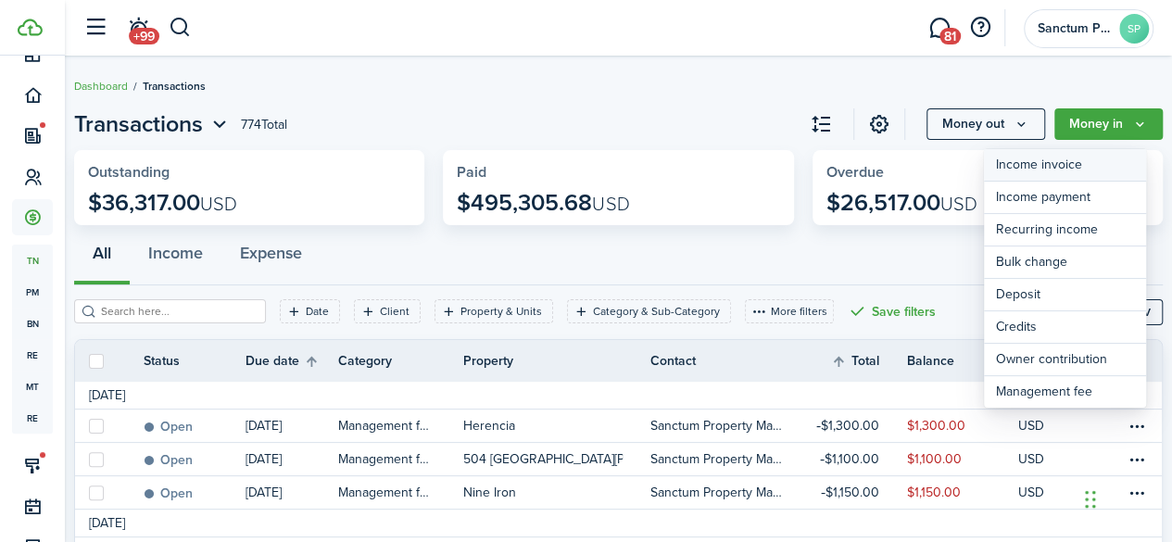
click at [1068, 168] on link "Income invoice" at bounding box center [1065, 165] width 162 height 32
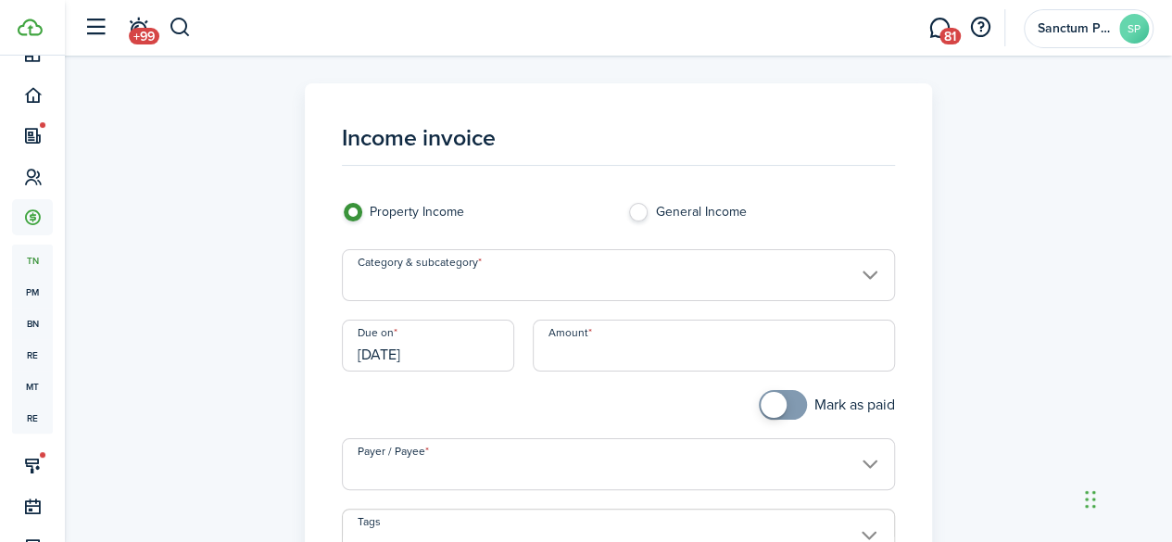
click at [615, 286] on input "Category & subcategory" at bounding box center [618, 275] width 553 height 52
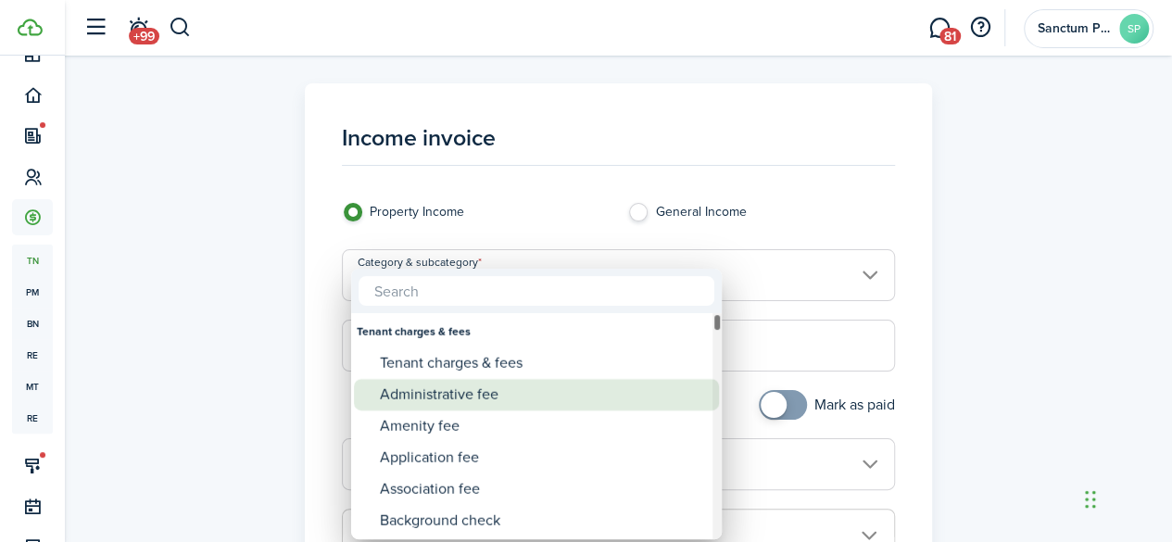
click at [493, 398] on div "Administrative fee" at bounding box center [544, 395] width 328 height 32
type input "Tenant charges & fees / Administrative fee"
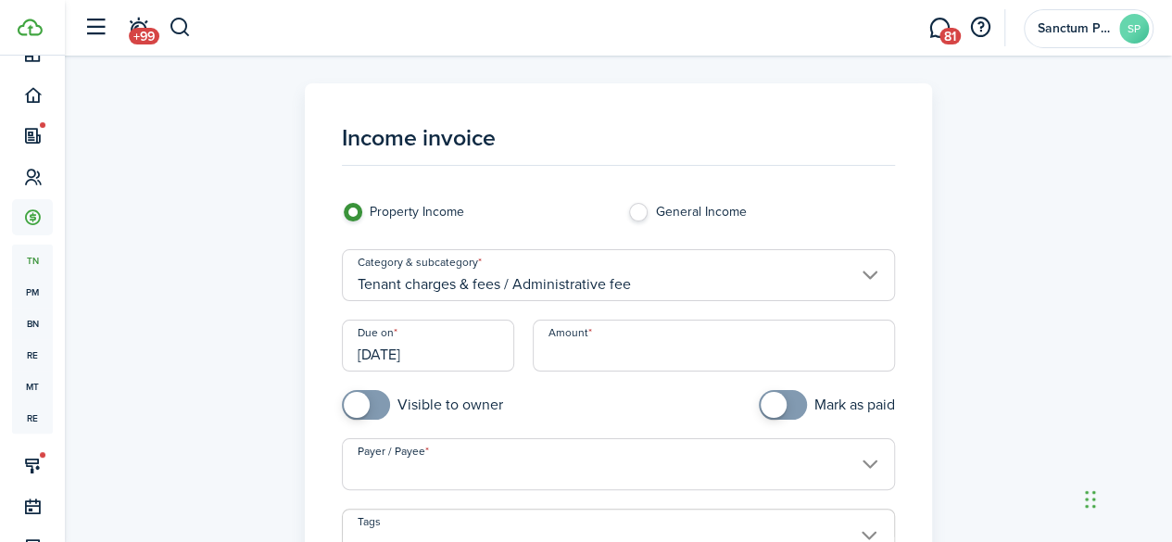
click at [592, 353] on input "Amount" at bounding box center [714, 346] width 362 height 52
type input "$250.00"
click at [510, 470] on input "Payer / Payee" at bounding box center [618, 464] width 553 height 52
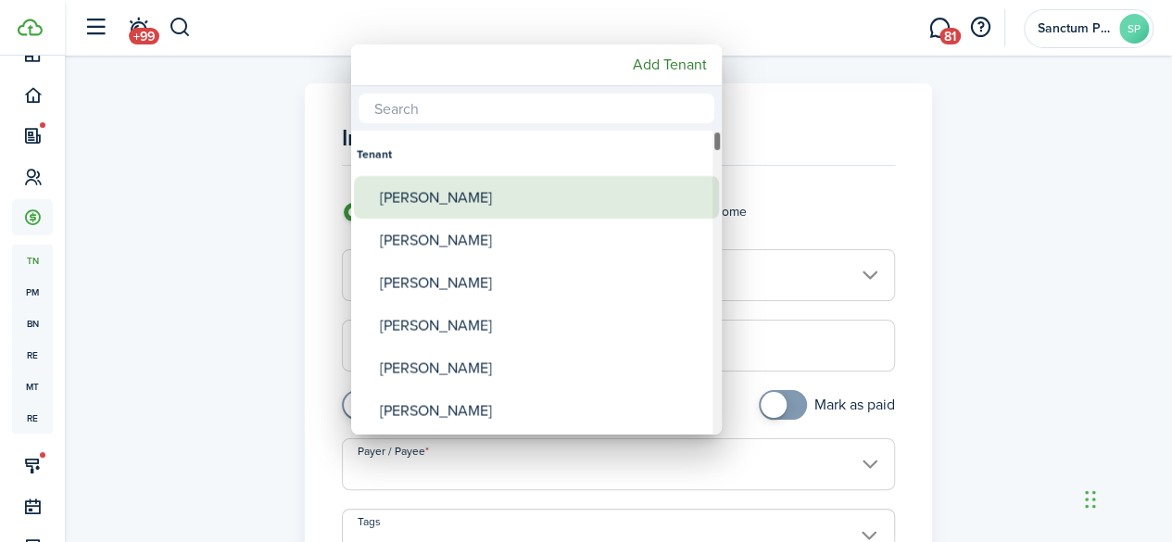
click at [448, 191] on div "[PERSON_NAME]" at bounding box center [544, 197] width 328 height 43
type input "[PERSON_NAME]"
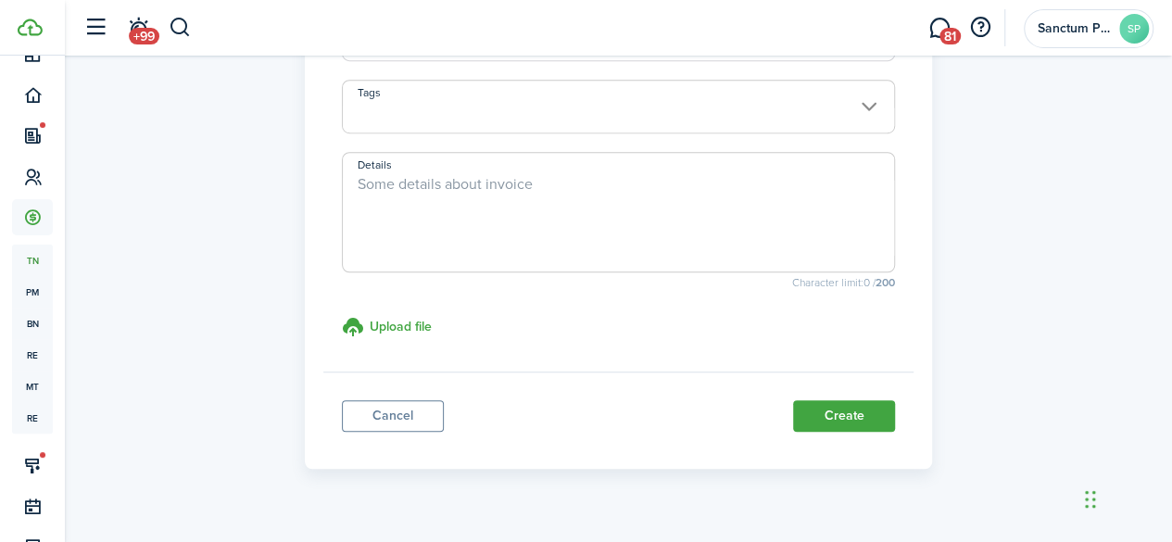
scroll to position [531, 0]
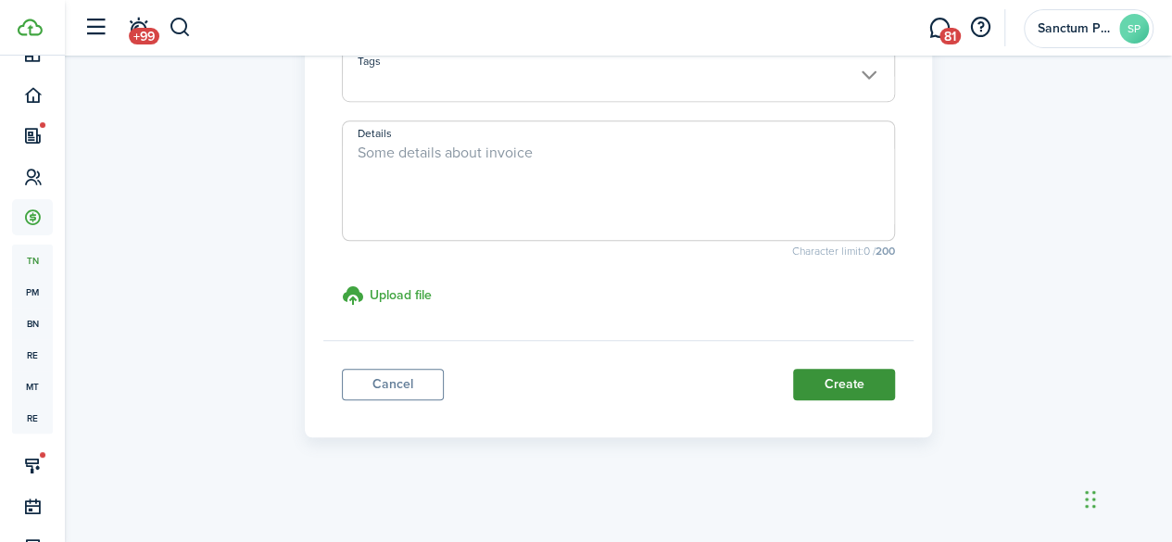
click at [812, 382] on button "Create" at bounding box center [844, 385] width 102 height 32
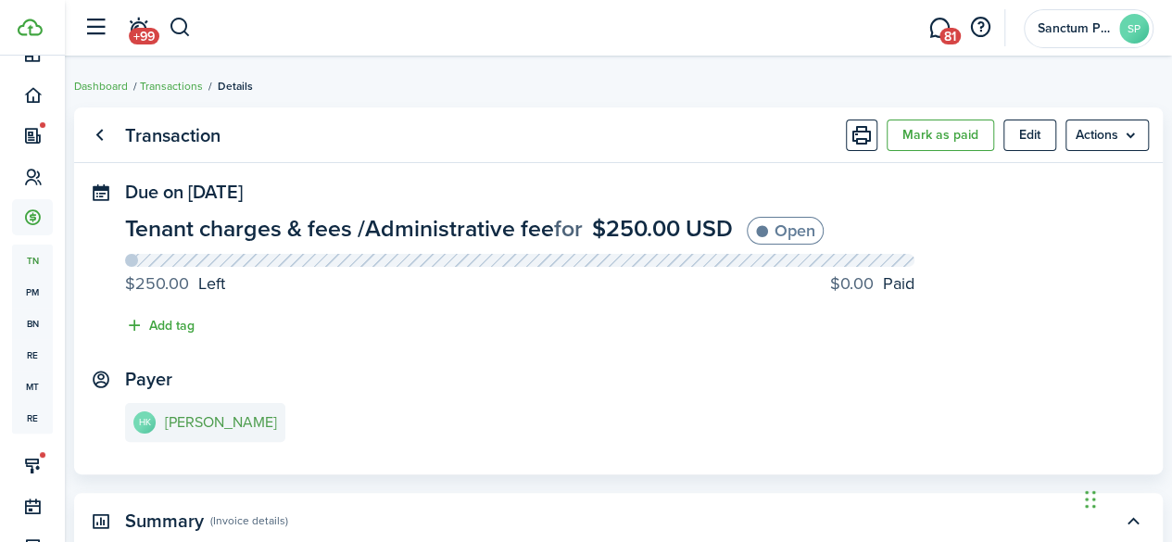
click at [240, 424] on e-details-info-title "[PERSON_NAME]" at bounding box center [221, 422] width 112 height 17
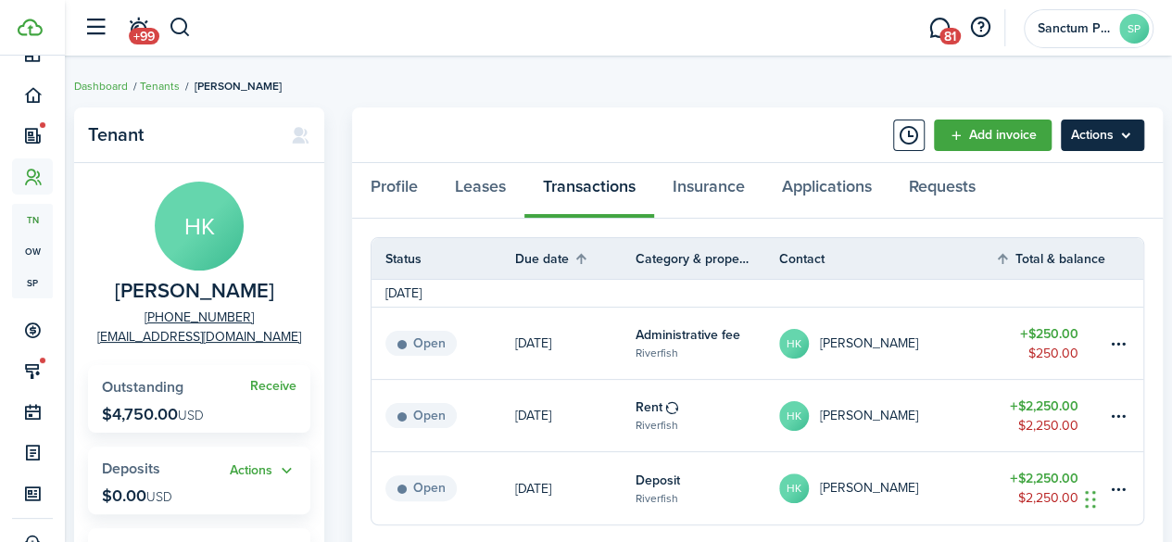
click at [1108, 141] on menu-btn "Actions" at bounding box center [1102, 136] width 83 height 32
click at [334, 147] on panel-main-grid "Tenant HK Hatham Kadur [PHONE_NUMBER] [EMAIL_ADDRESS][DOMAIN_NAME] Receive Outs…" at bounding box center [618, 464] width 1089 height 713
click at [1103, 135] on menu-btn "Actions" at bounding box center [1102, 136] width 83 height 32
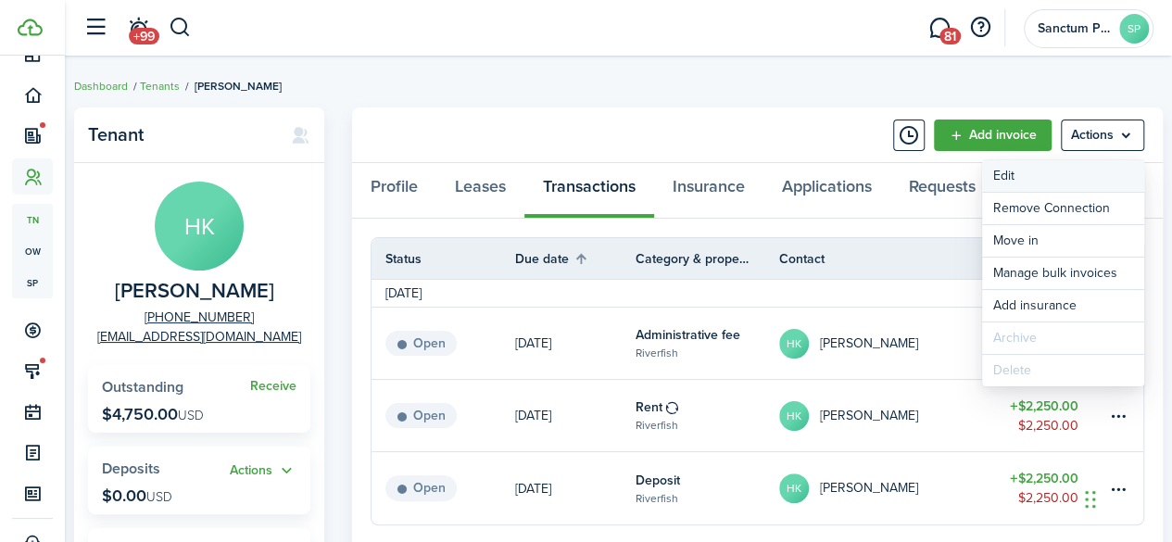
click at [1033, 183] on link "Edit" at bounding box center [1063, 176] width 162 height 32
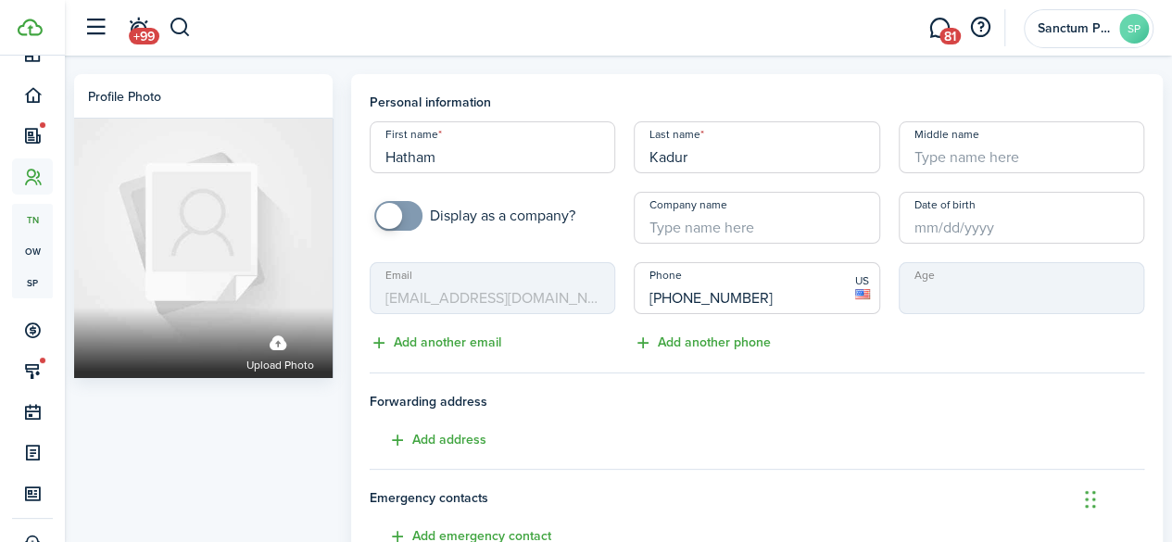
click at [488, 298] on mbsc-input "Email [EMAIL_ADDRESS][DOMAIN_NAME]" at bounding box center [493, 288] width 246 height 52
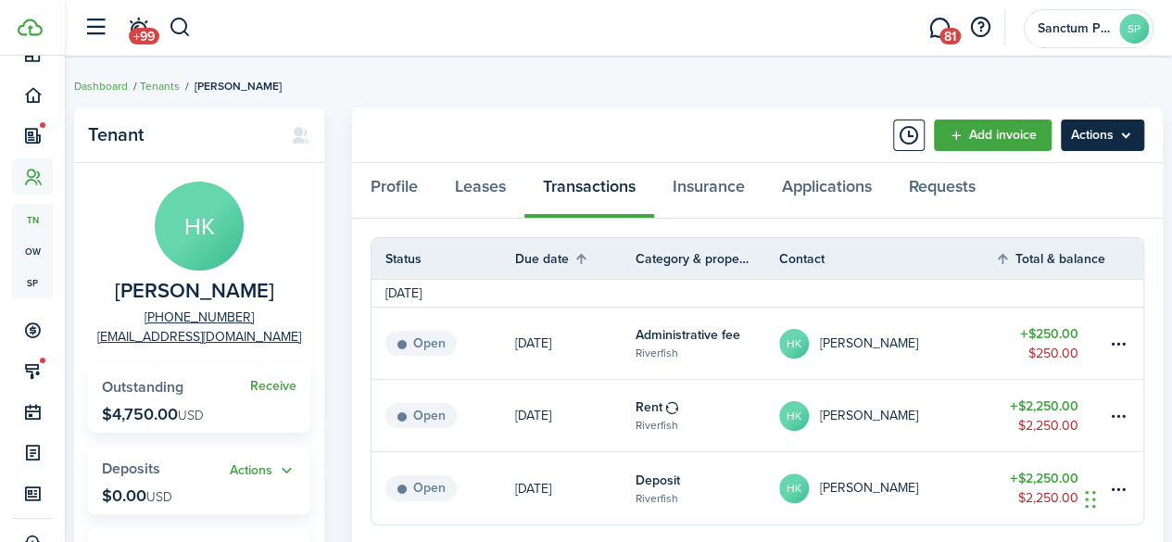
click at [1079, 140] on menu-btn "Actions" at bounding box center [1102, 136] width 83 height 32
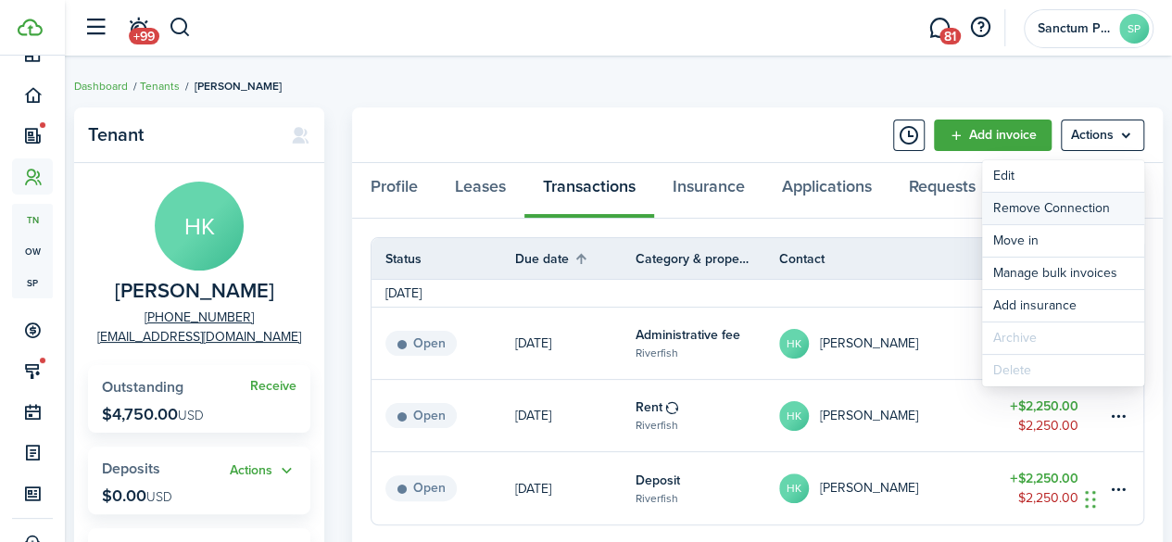
click at [1065, 205] on button "Remove Connection" at bounding box center [1063, 209] width 162 height 32
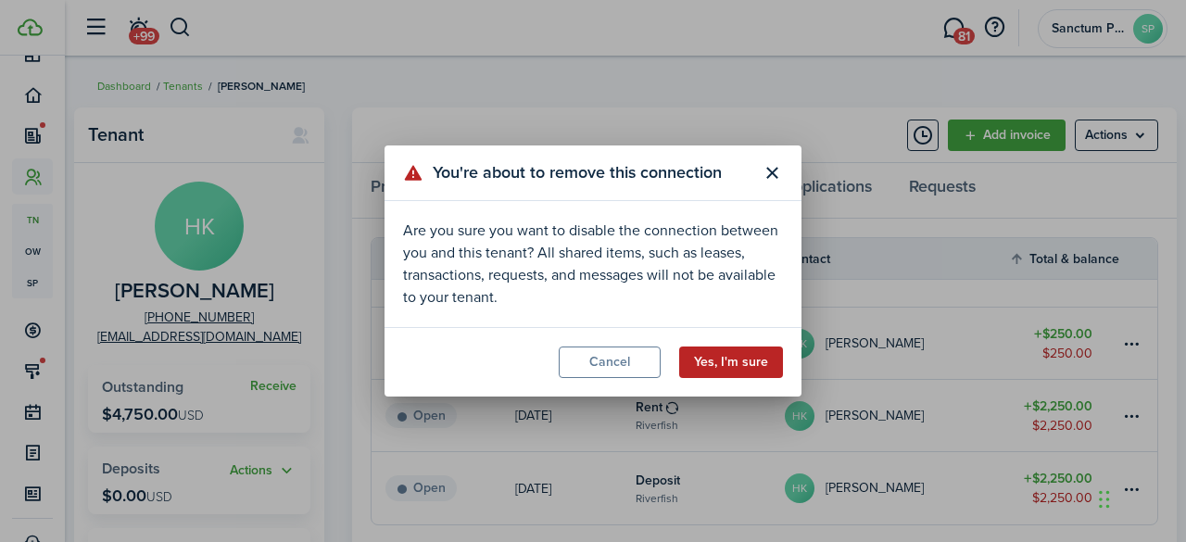
click at [733, 357] on button "Yes, I'm sure" at bounding box center [731, 363] width 104 height 32
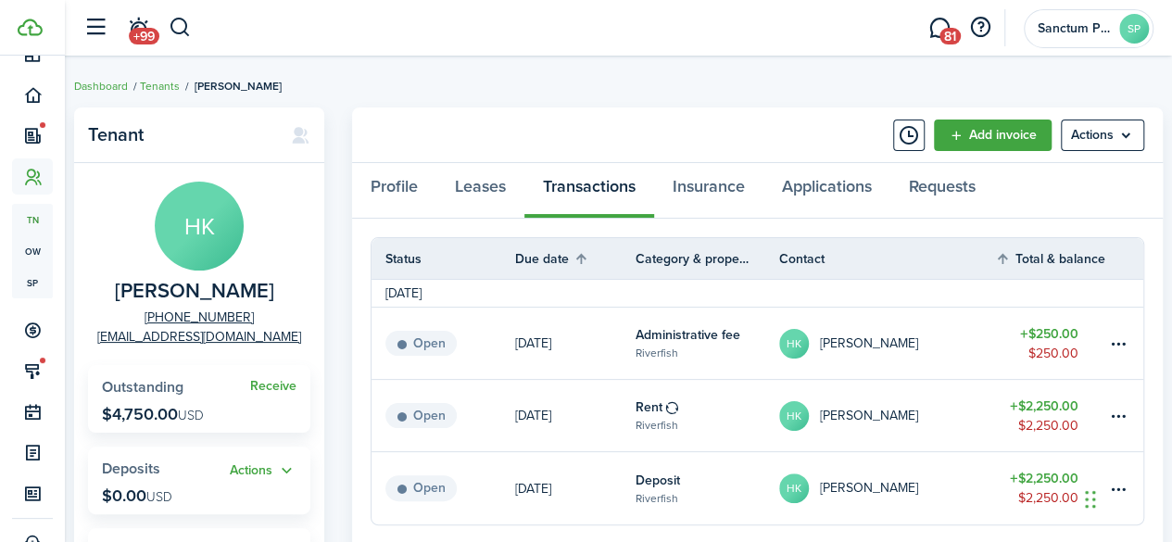
click at [206, 244] on avatar-text "HK" at bounding box center [199, 226] width 89 height 89
click at [111, 136] on panel-main-title "Tenant" at bounding box center [180, 134] width 184 height 21
click at [395, 186] on link "Profile" at bounding box center [394, 191] width 84 height 56
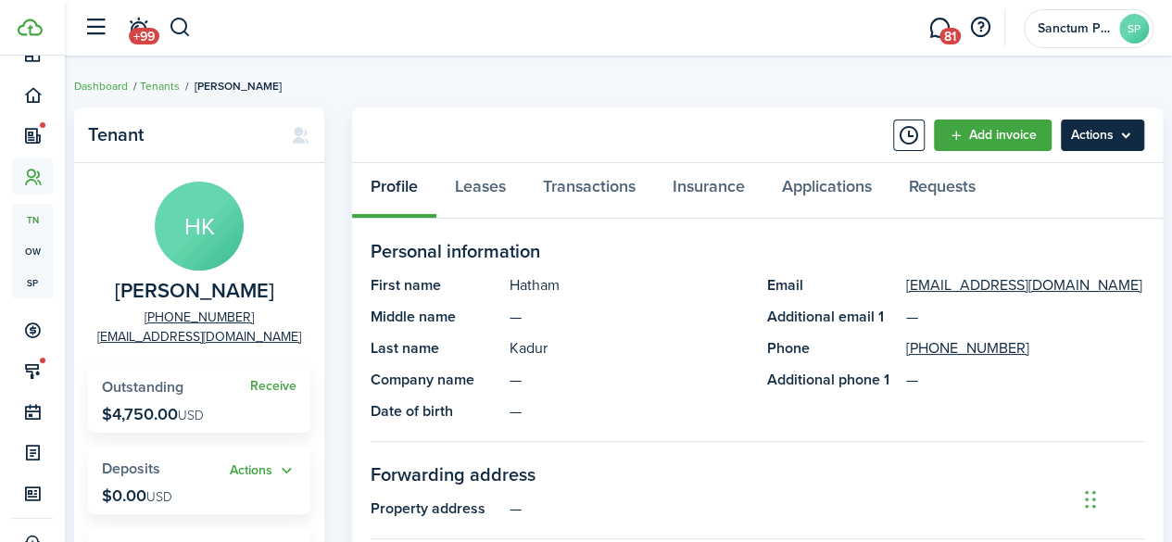
click at [1096, 140] on menu-btn "Actions" at bounding box center [1102, 136] width 83 height 32
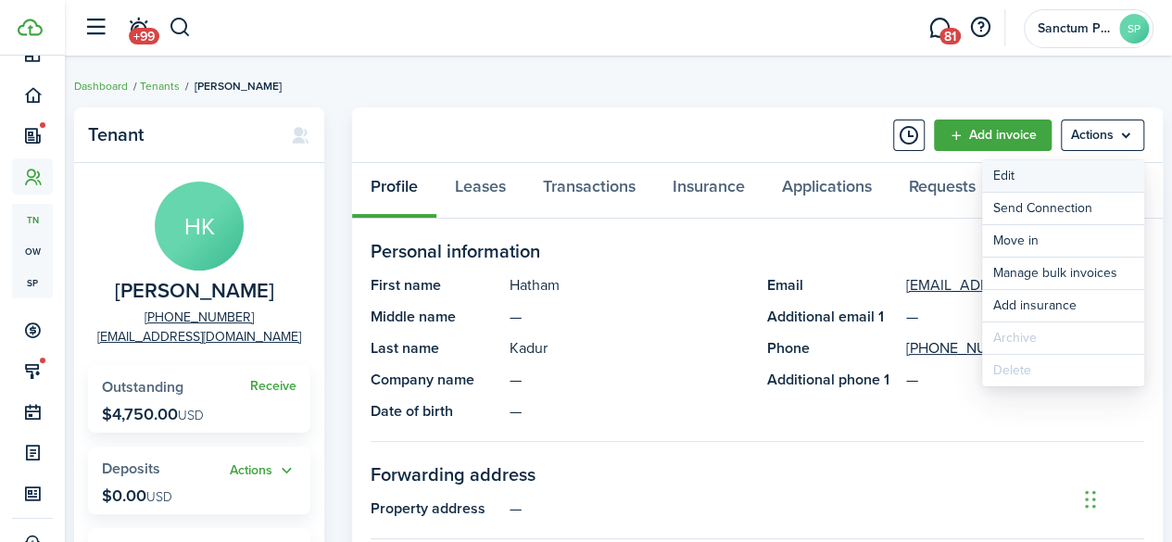
click at [1075, 176] on link "Edit" at bounding box center [1063, 176] width 162 height 32
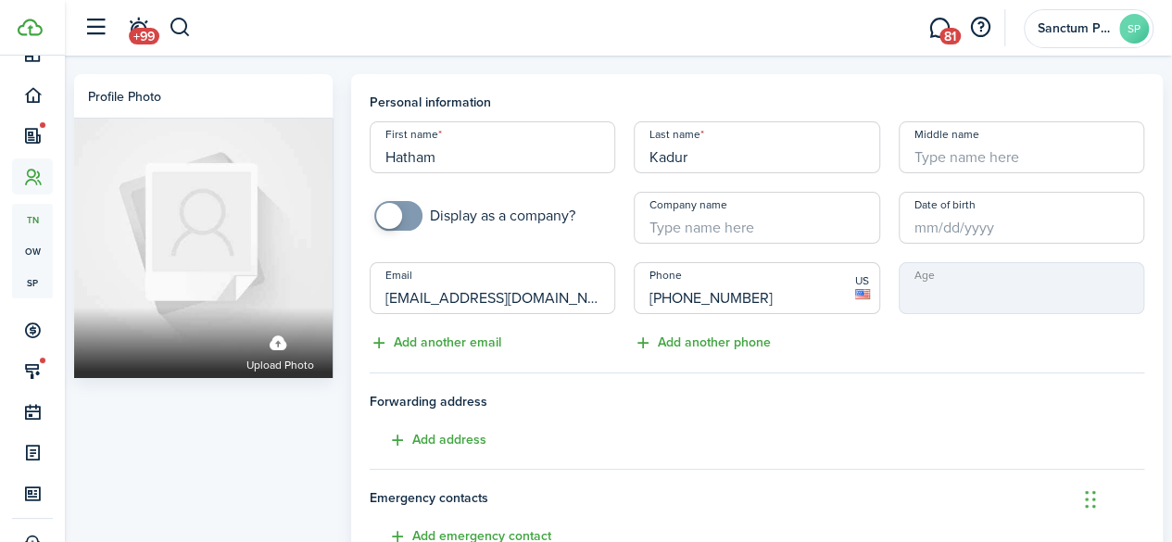
click at [511, 298] on input "[EMAIL_ADDRESS][DOMAIN_NAME]" at bounding box center [493, 288] width 246 height 52
click at [511, 297] on input "[EMAIL_ADDRESS][DOMAIN_NAME]" at bounding box center [493, 288] width 246 height 52
type input "k"
type input "[EMAIL_ADDRESS][DOMAIN_NAME]"
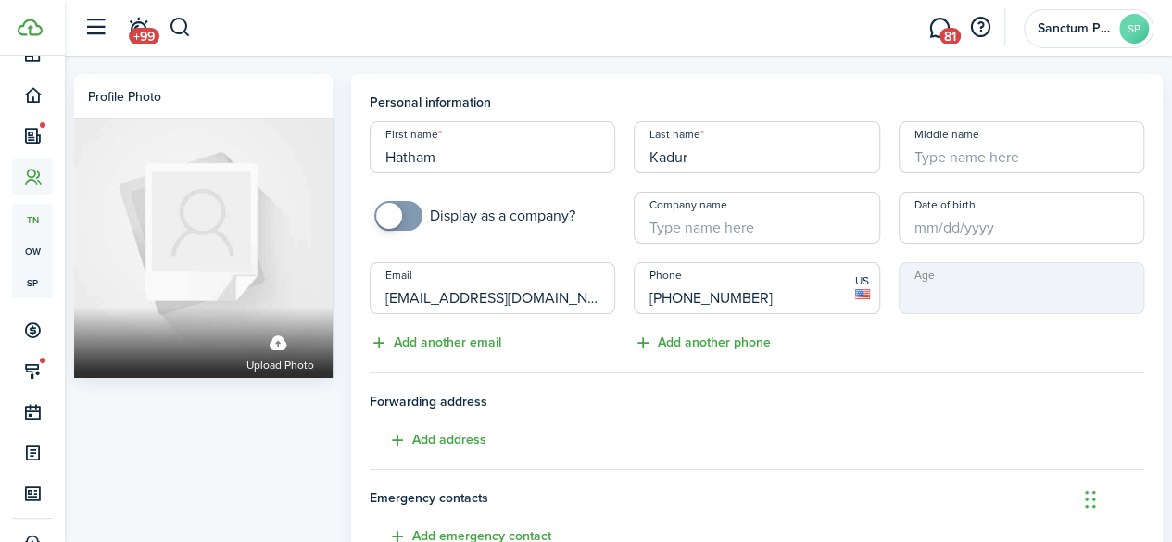
click at [564, 344] on div "Email [EMAIL_ADDRESS][DOMAIN_NAME] Add another email" at bounding box center [493, 308] width 264 height 92
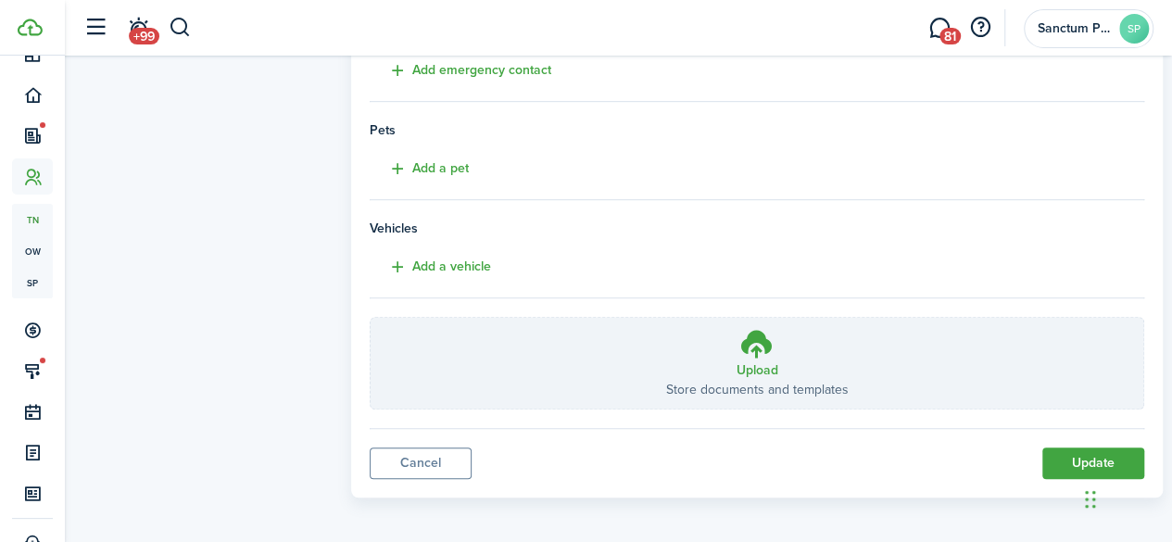
scroll to position [469, 0]
click at [1094, 450] on button "Update" at bounding box center [1094, 461] width 102 height 32
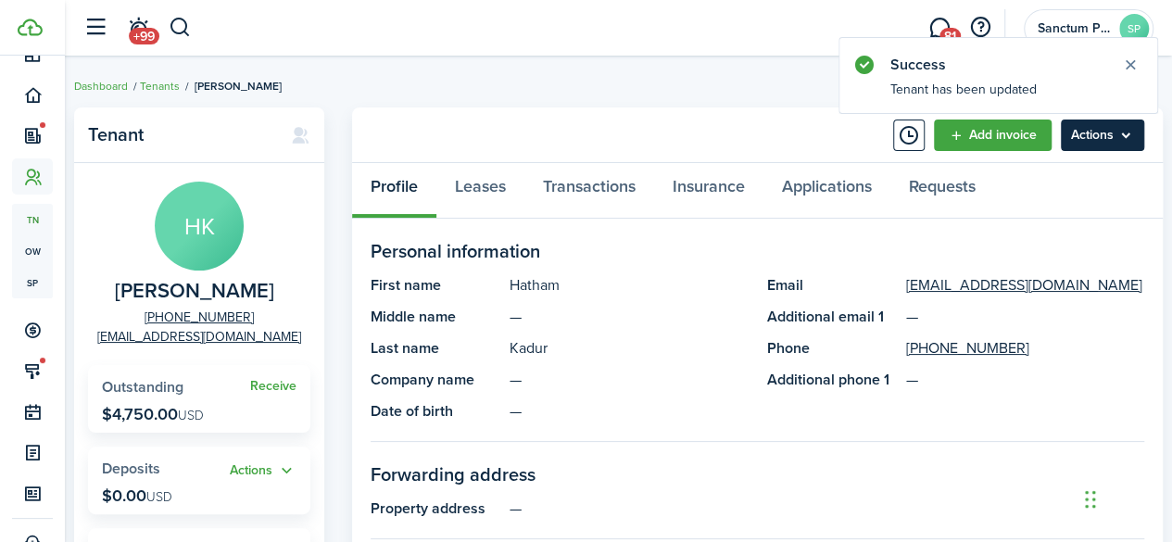
click at [1088, 142] on menu-btn "Actions" at bounding box center [1102, 136] width 83 height 32
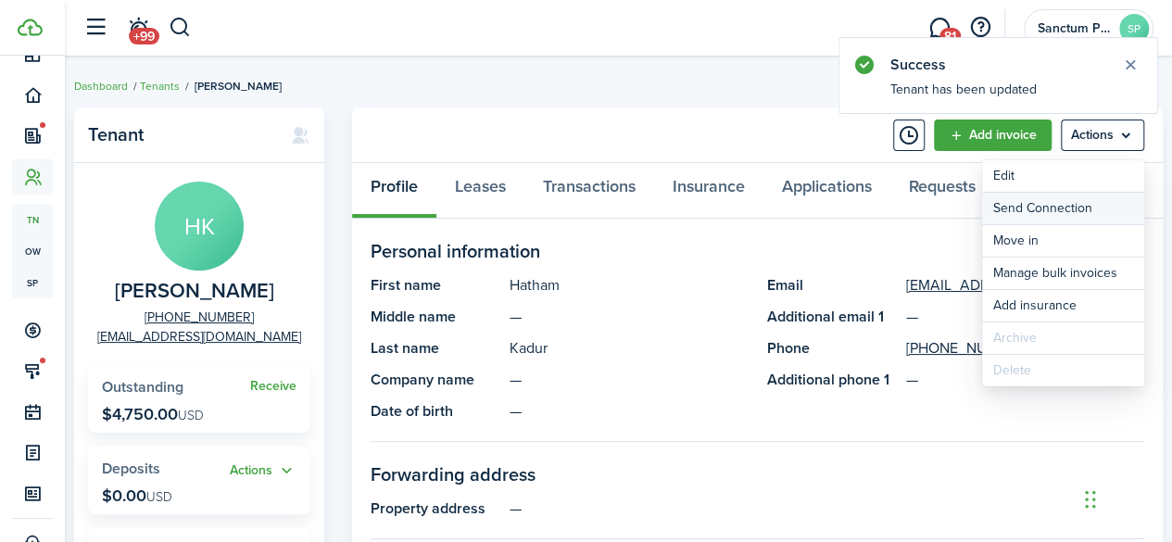
click at [1058, 208] on button "Send Connection" at bounding box center [1063, 209] width 162 height 32
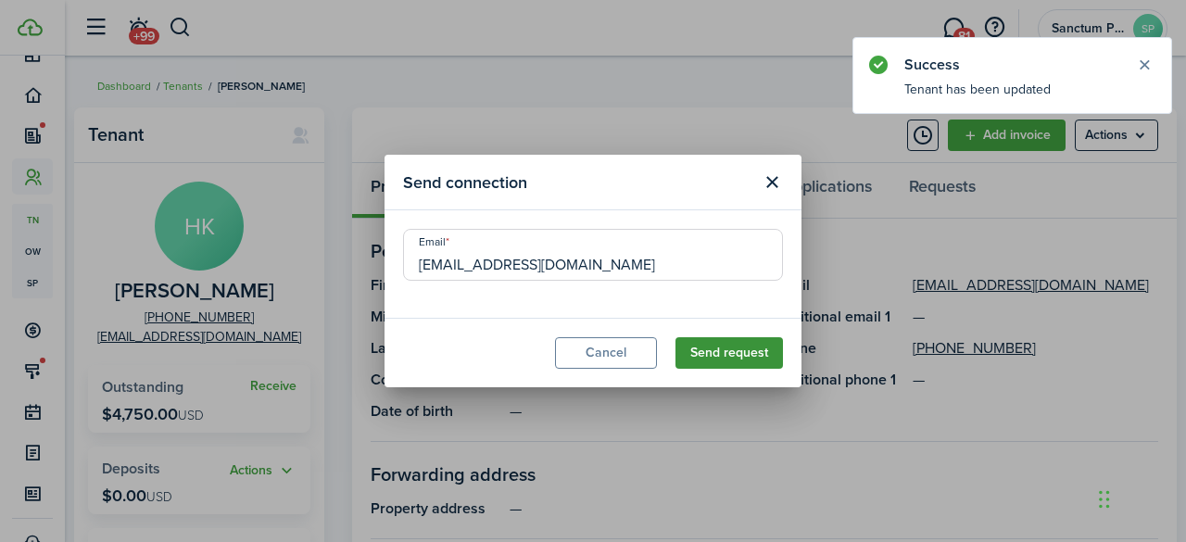
click at [719, 354] on button "Send request" at bounding box center [730, 353] width 108 height 32
